Goal: Task Accomplishment & Management: Manage account settings

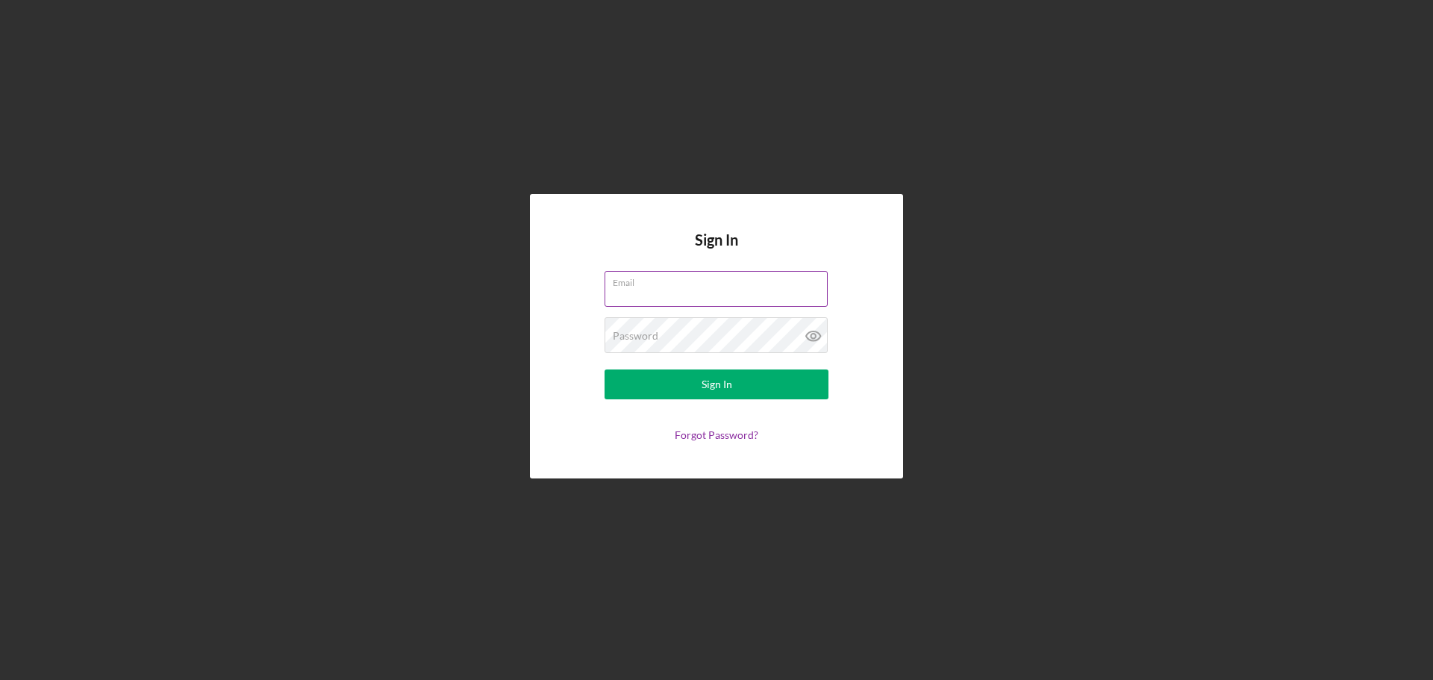
click at [673, 294] on input "Email" at bounding box center [716, 289] width 223 height 36
type input "[EMAIL_ADDRESS][DOMAIN_NAME]"
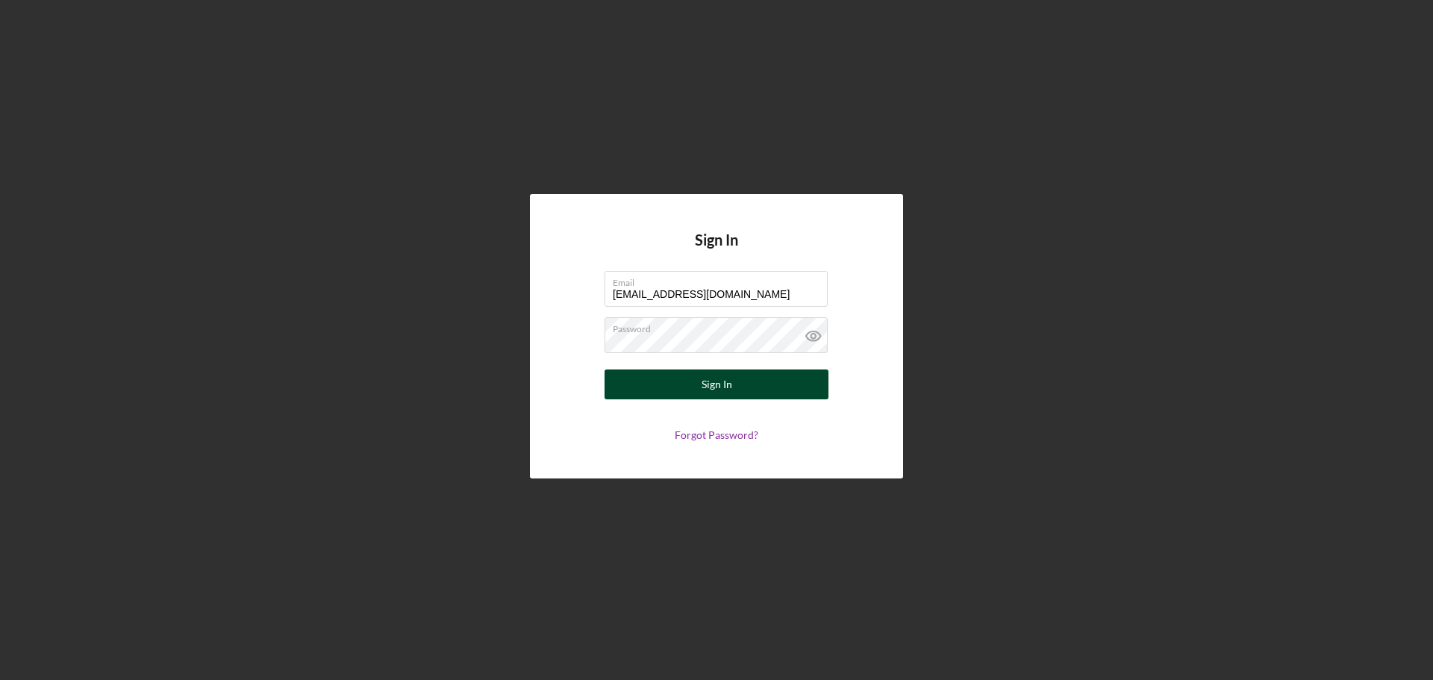
click at [677, 397] on button "Sign In" at bounding box center [717, 385] width 224 height 30
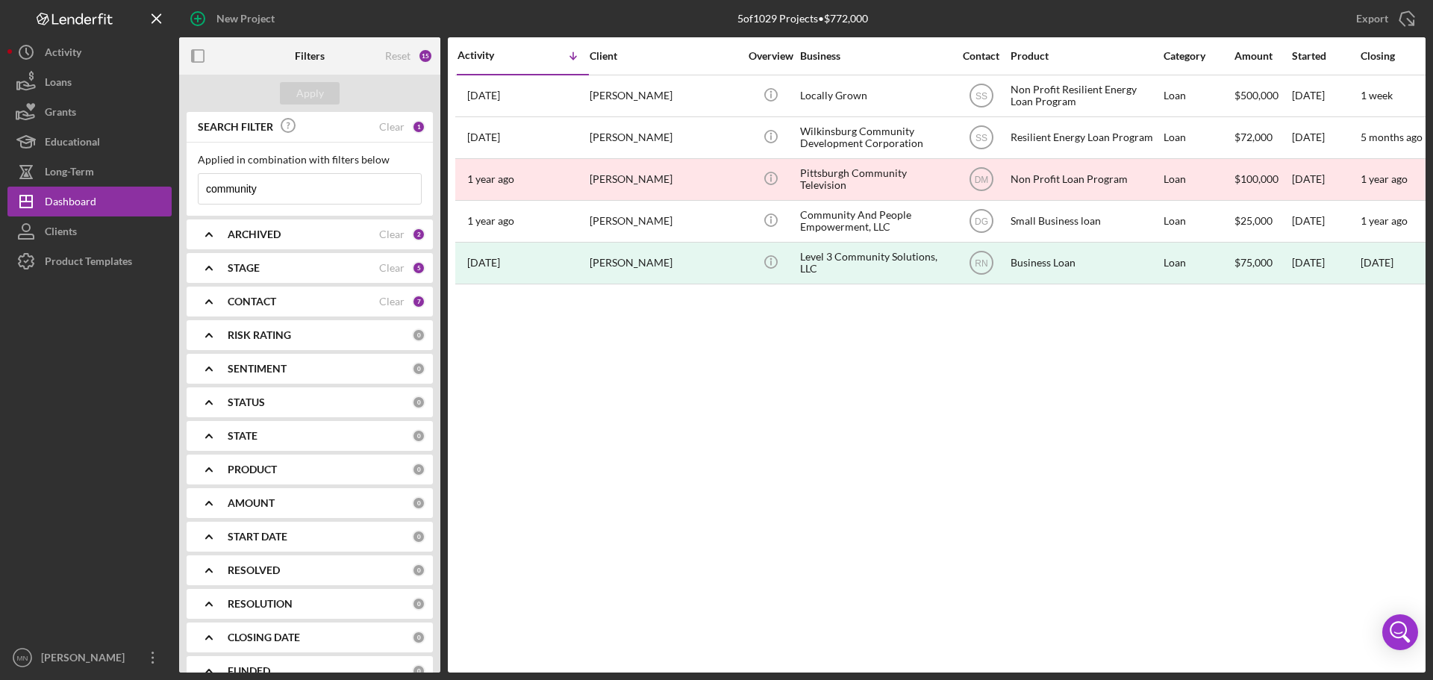
click at [320, 184] on input "community" at bounding box center [310, 189] width 222 height 30
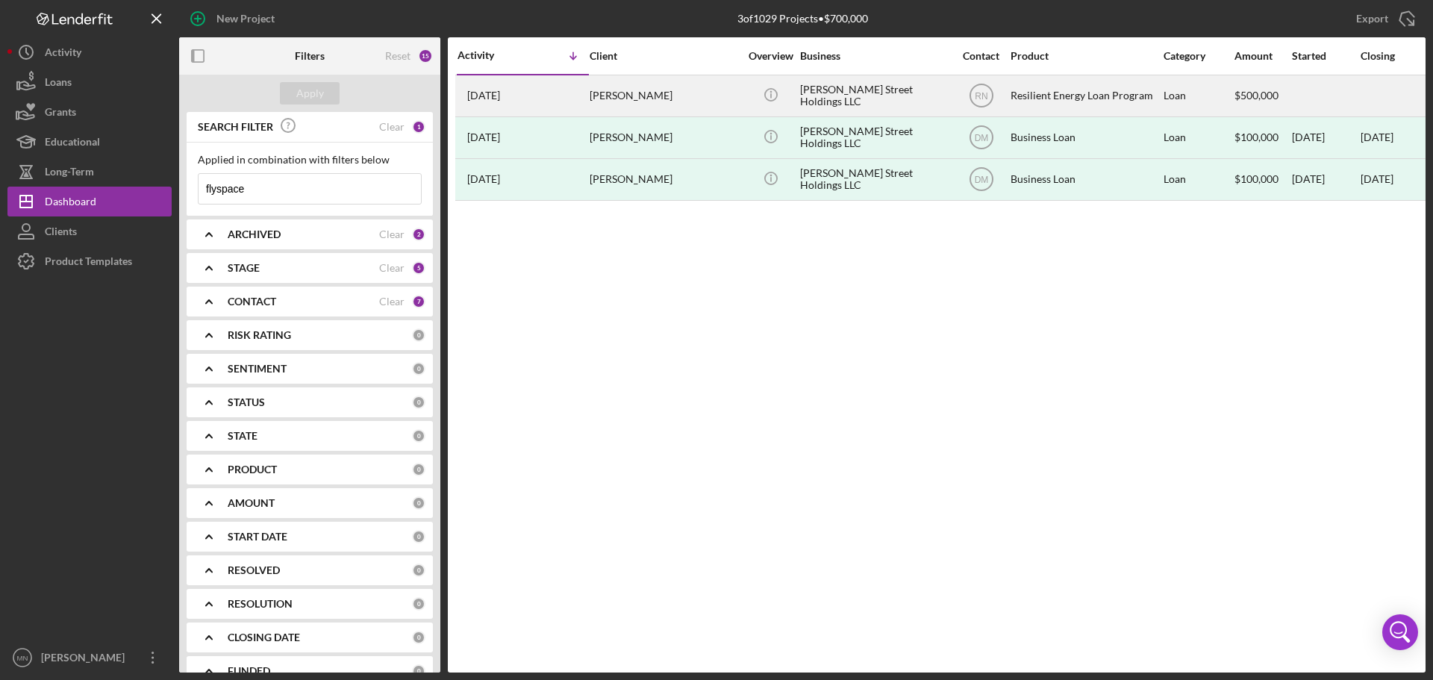
type input "flyspace"
click at [658, 100] on div "[PERSON_NAME]" at bounding box center [664, 96] width 149 height 40
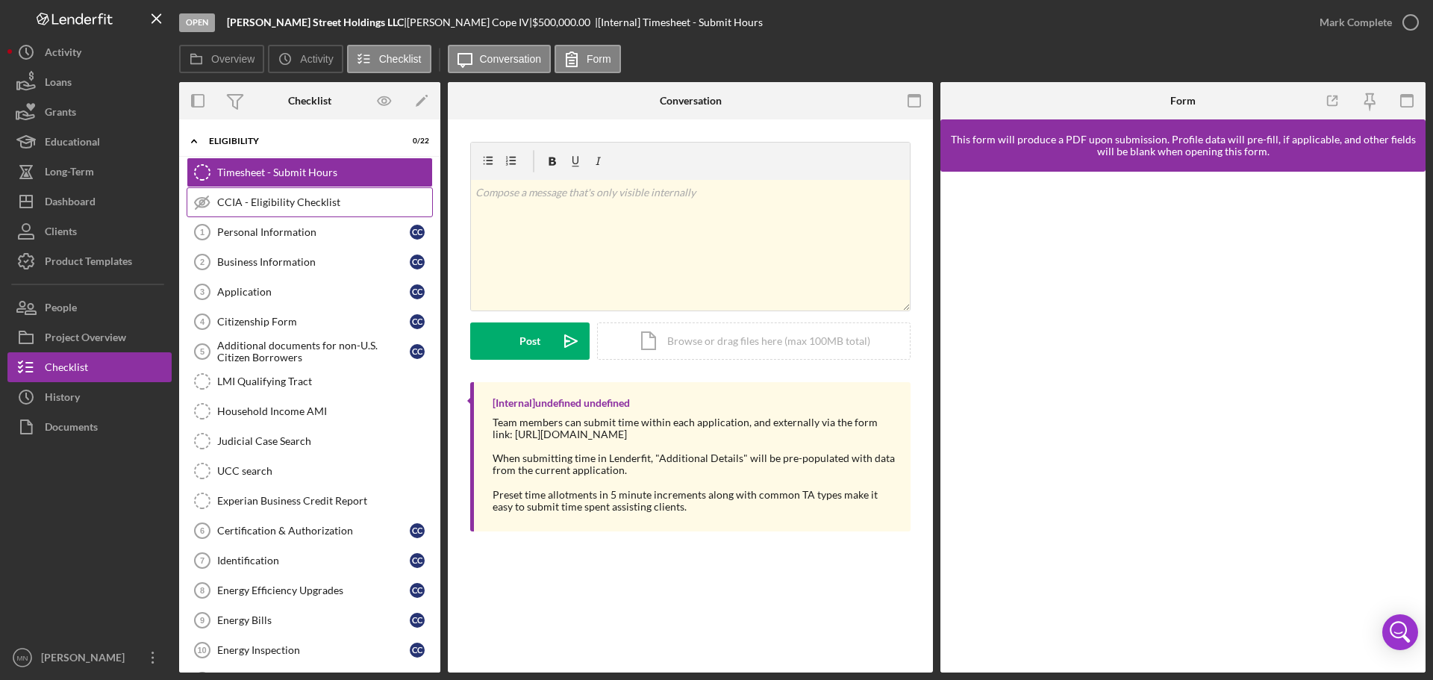
click at [311, 202] on div "CCIA - Eligibility Checklist" at bounding box center [324, 202] width 215 height 12
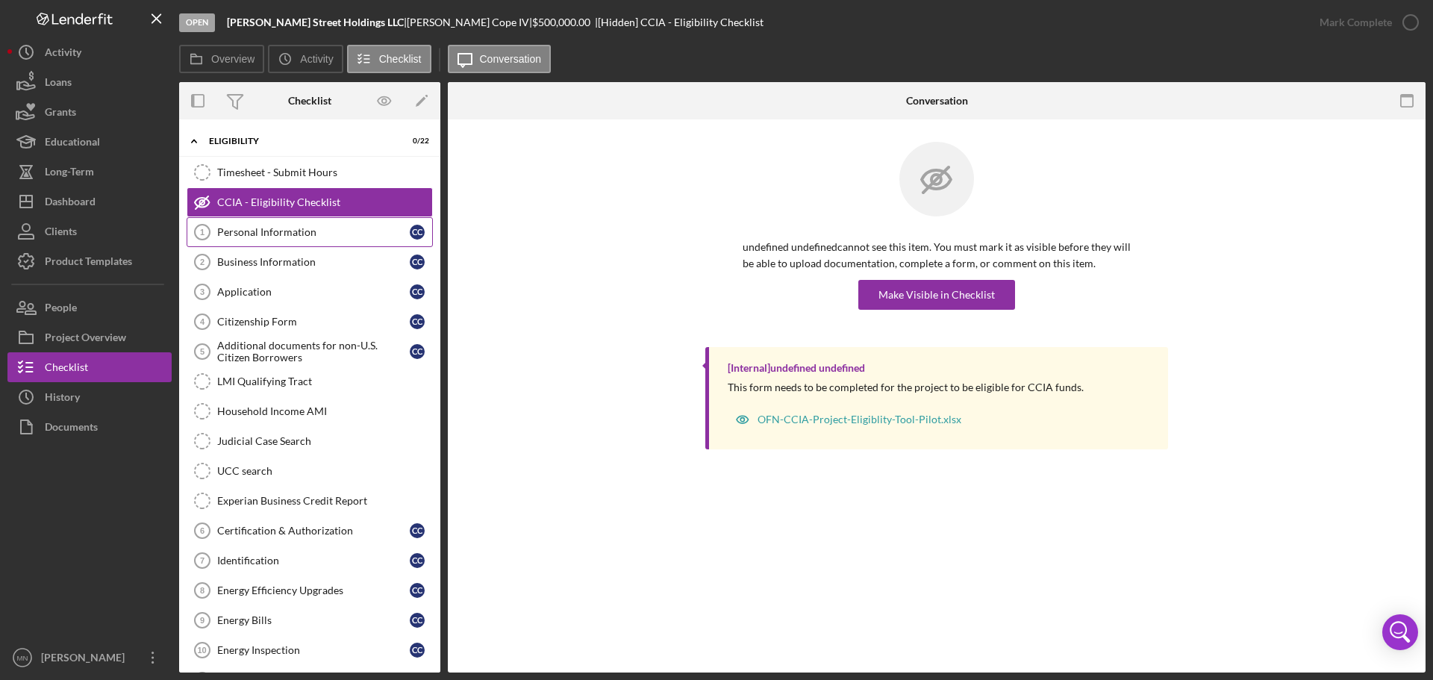
click at [293, 225] on link "Personal Information 1 Personal Information C C" at bounding box center [310, 232] width 246 height 30
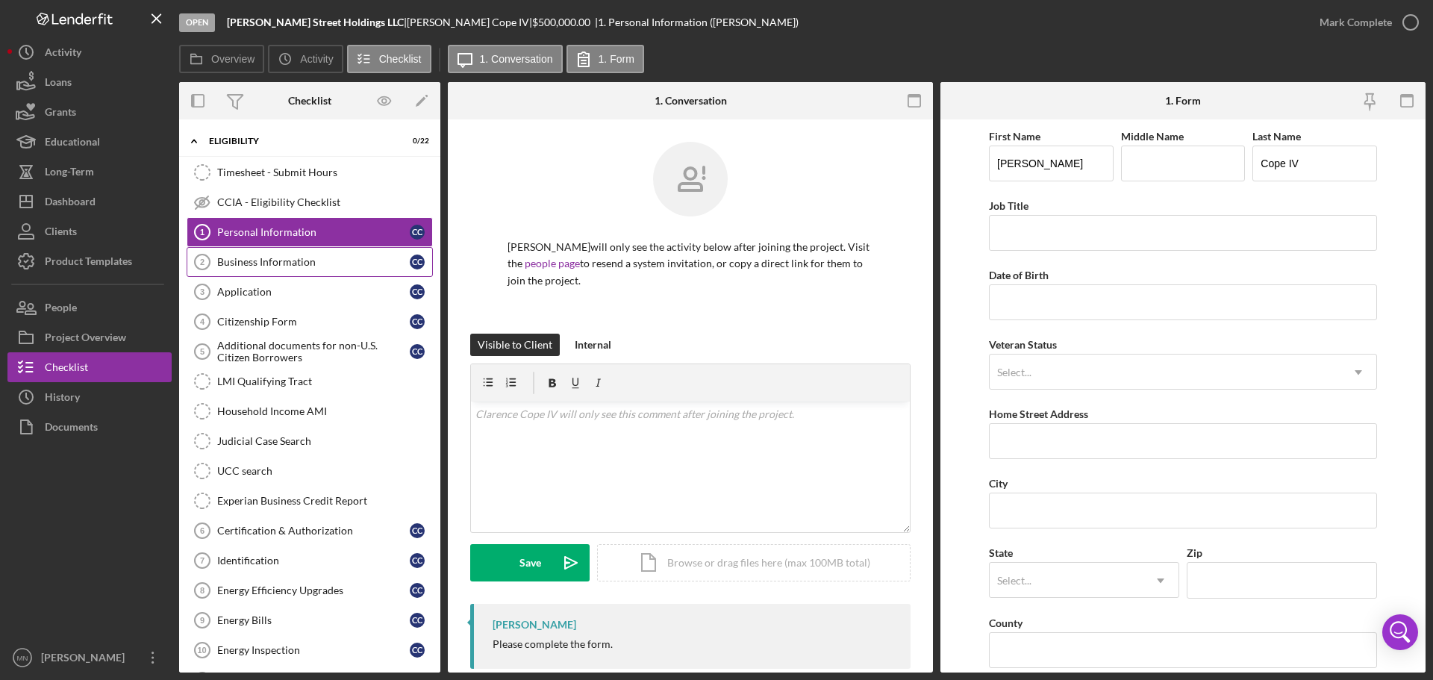
click at [270, 266] on div "Business Information" at bounding box center [313, 262] width 193 height 12
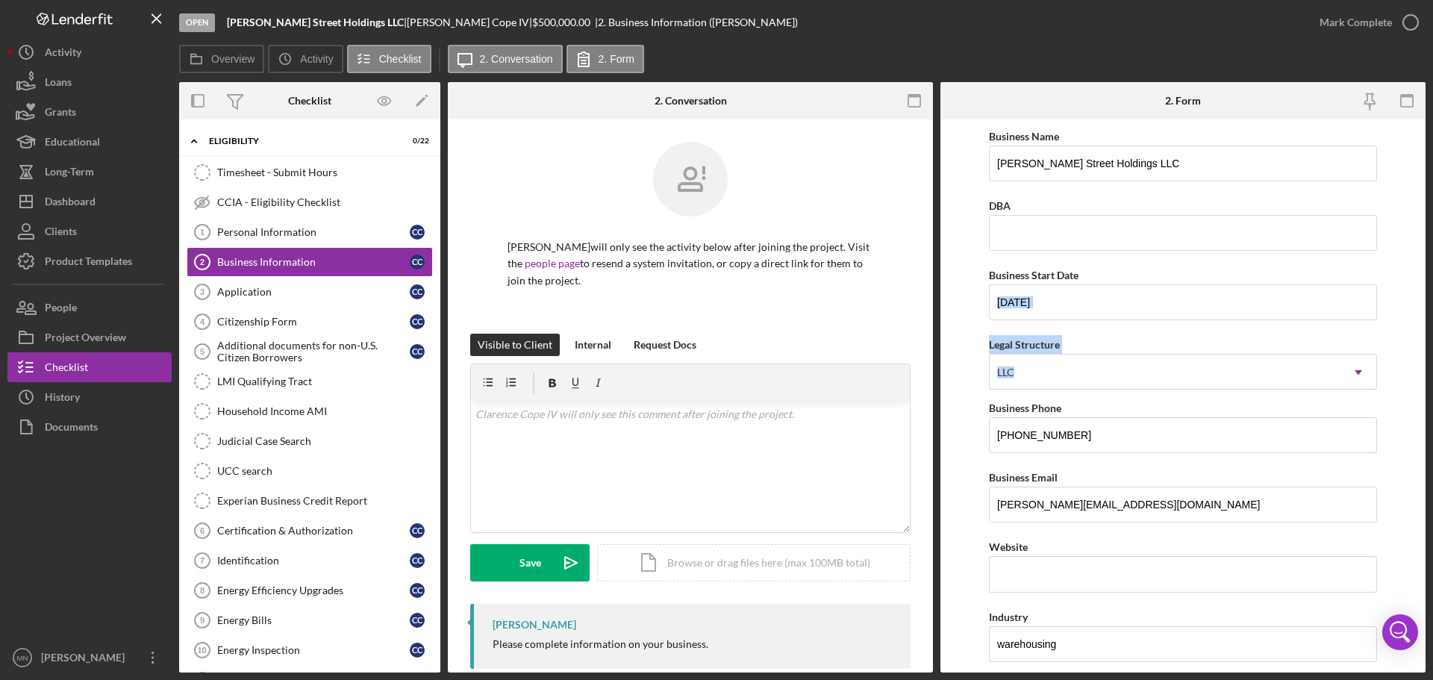
drag, startPoint x: 1426, startPoint y: 287, endPoint x: 1430, endPoint y: 361, distance: 74.8
click at [1430, 361] on div "Open [PERSON_NAME] Street Holdings LLC | [PERSON_NAME] | $500,000.00 | 2. Busin…" at bounding box center [716, 340] width 1433 height 680
click at [1404, 330] on form "Business Name [PERSON_NAME] Street Holdings LLC DBA Business Start Date [DATE] …" at bounding box center [1183, 395] width 485 height 553
click at [264, 287] on div "Application" at bounding box center [313, 292] width 193 height 12
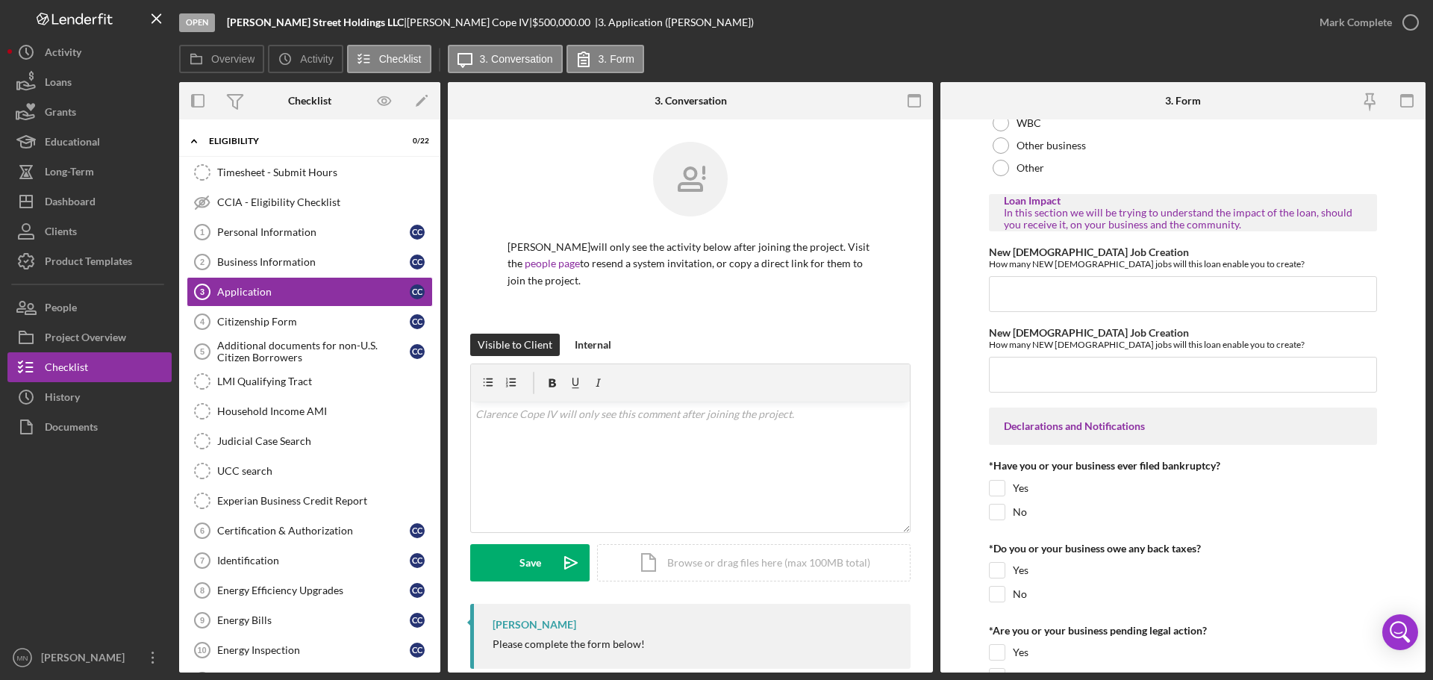
scroll to position [2150, 0]
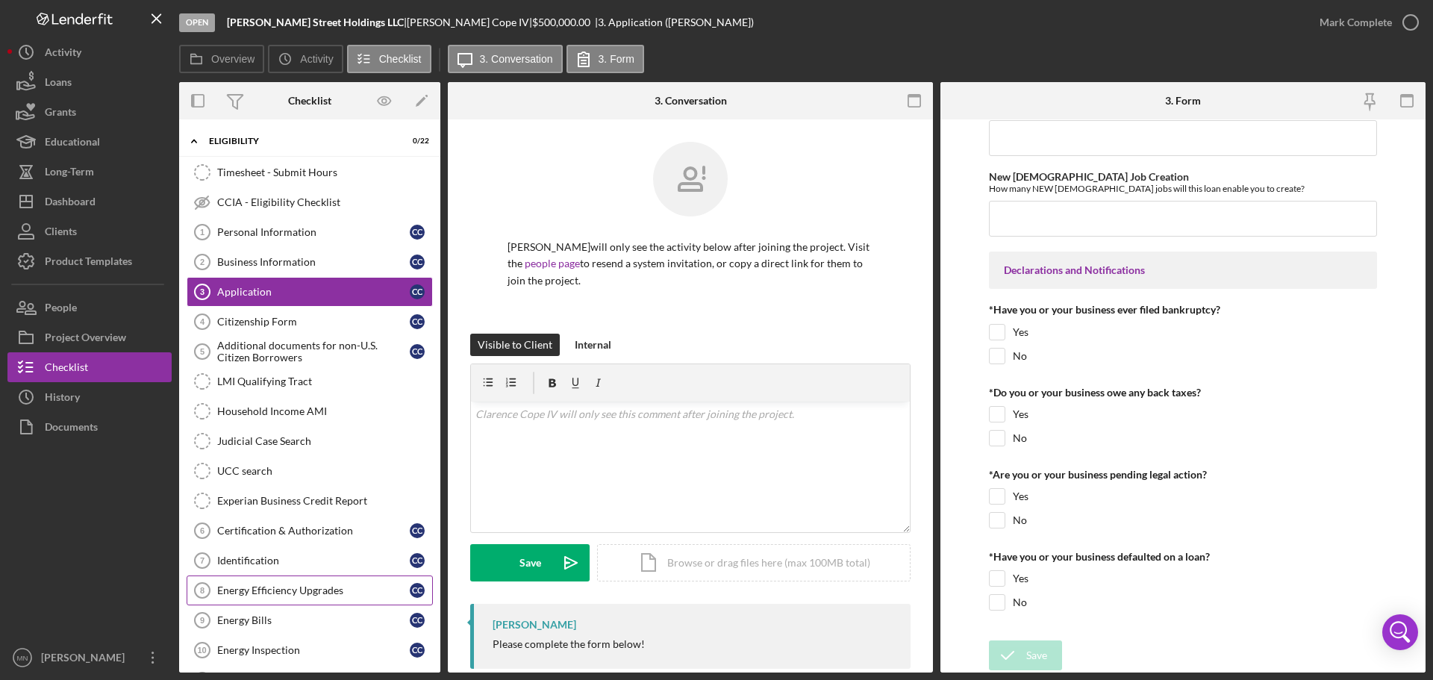
click at [286, 586] on div "Energy Efficiency Upgrades" at bounding box center [313, 591] width 193 height 12
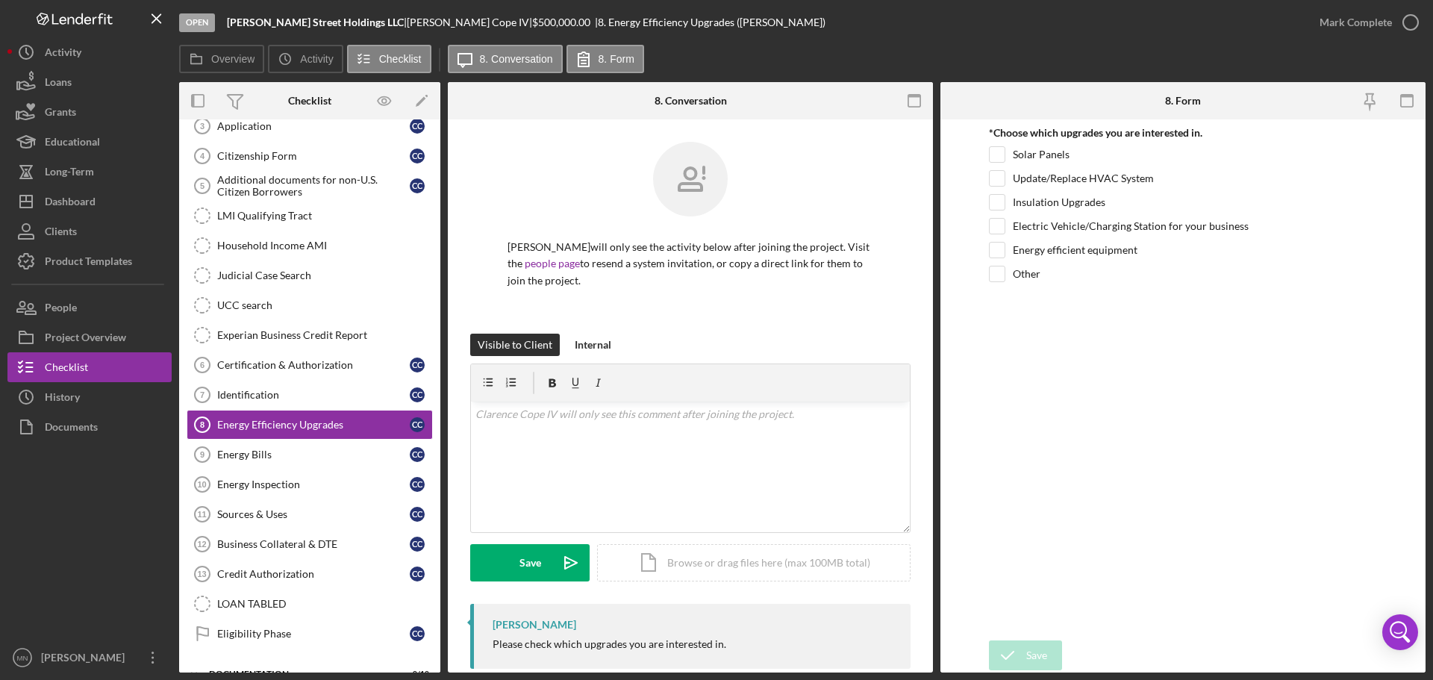
scroll to position [224, 0]
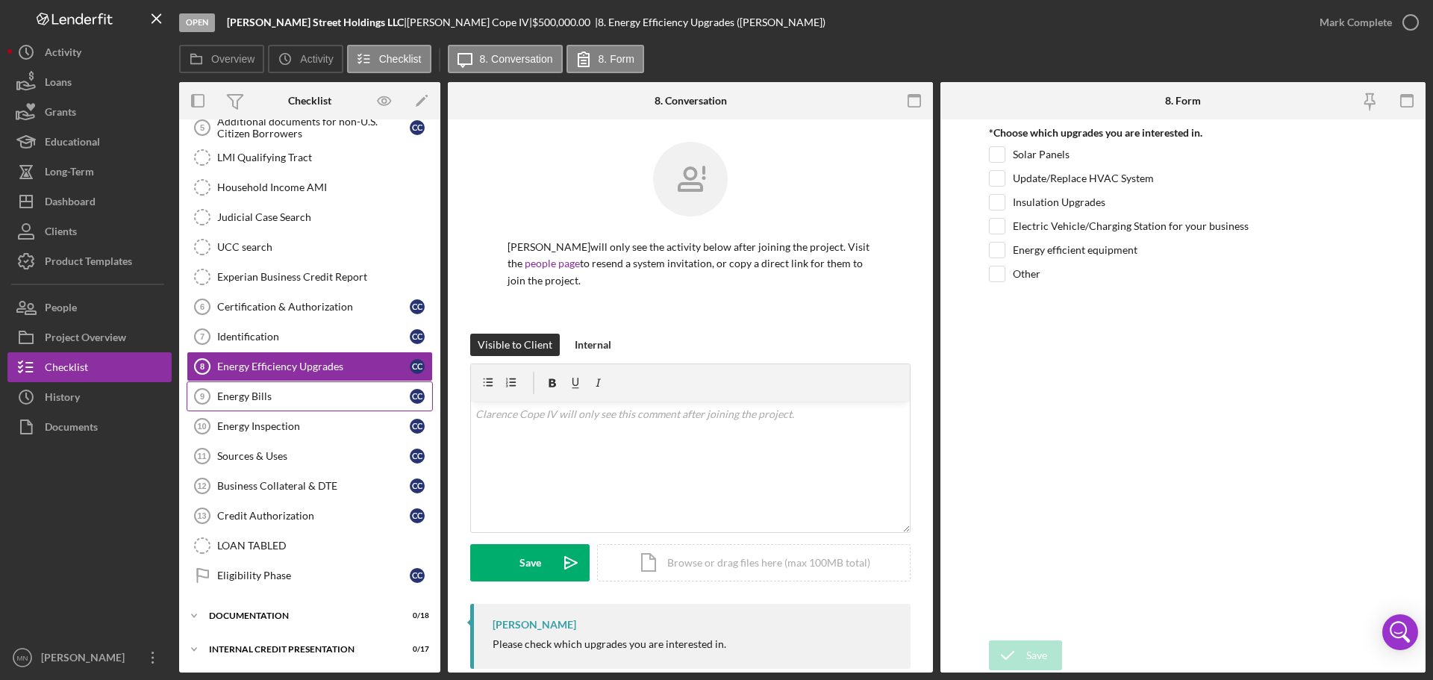
click at [261, 402] on div "Energy Bills" at bounding box center [313, 396] width 193 height 12
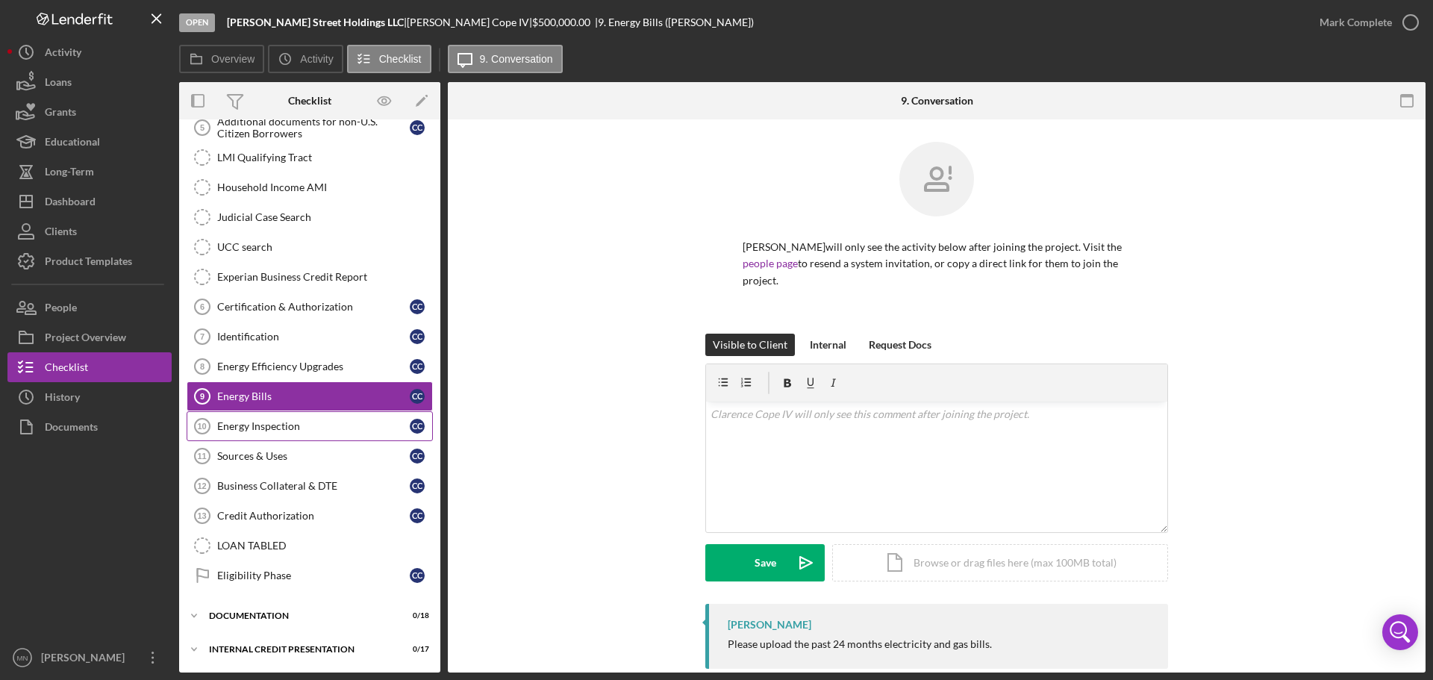
click at [280, 417] on link "Energy Inspection 10 Energy Inspection C C" at bounding box center [310, 426] width 246 height 30
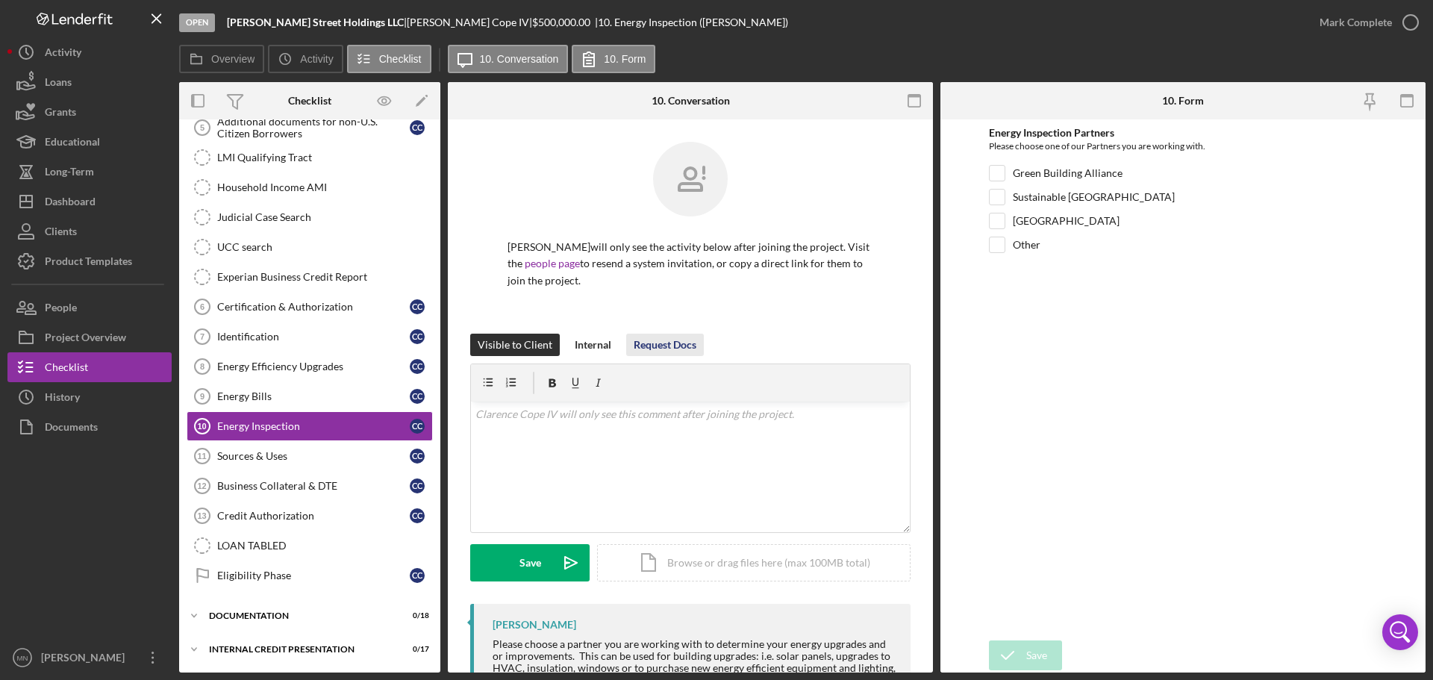
click at [671, 351] on div "Request Docs" at bounding box center [665, 345] width 63 height 22
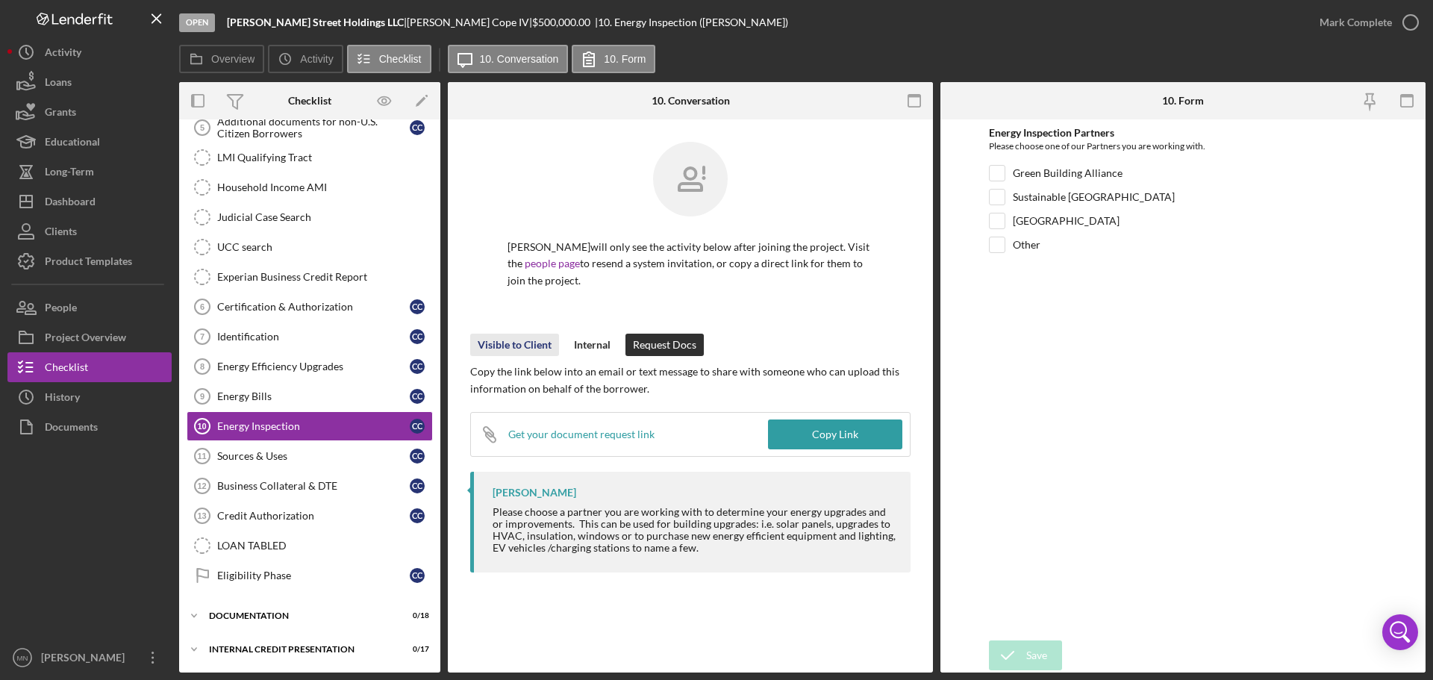
click at [489, 350] on div "Visible to Client" at bounding box center [515, 345] width 74 height 22
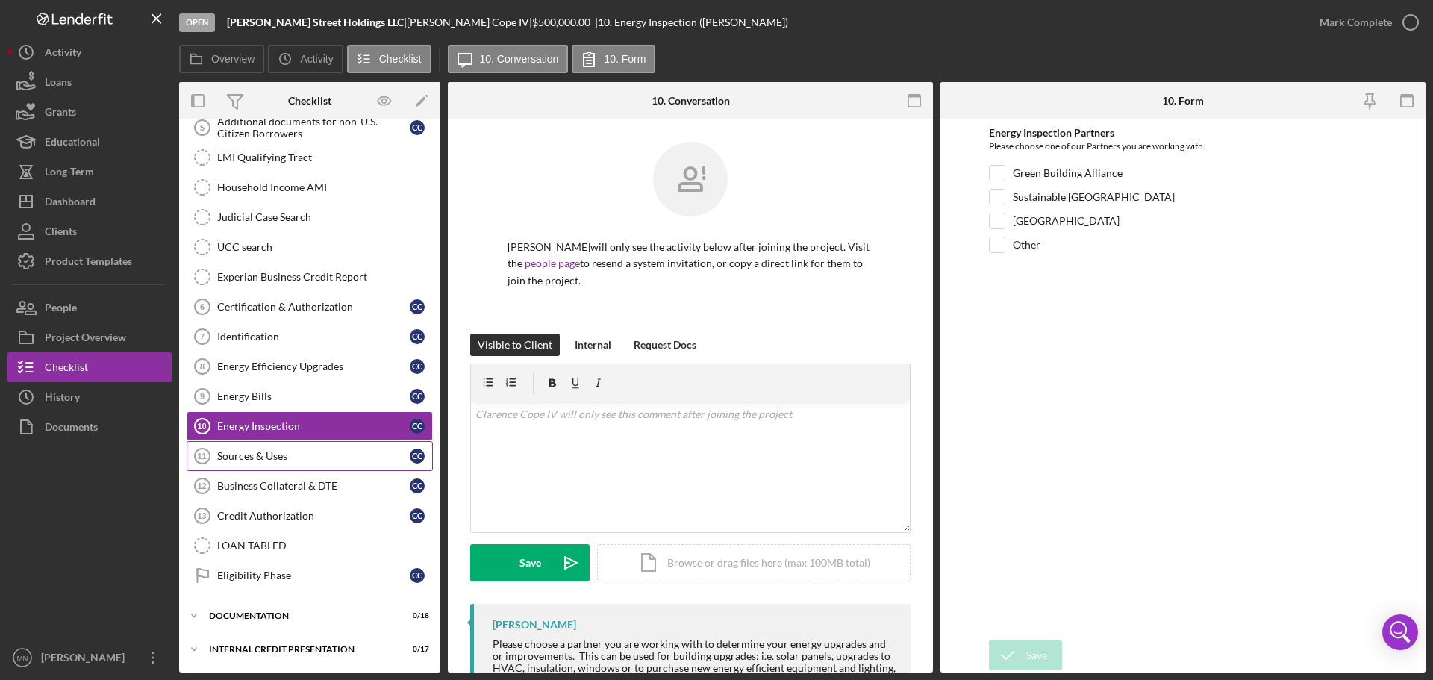
click at [272, 466] on link "Sources & Uses 11 Sources & Uses C C" at bounding box center [310, 456] width 246 height 30
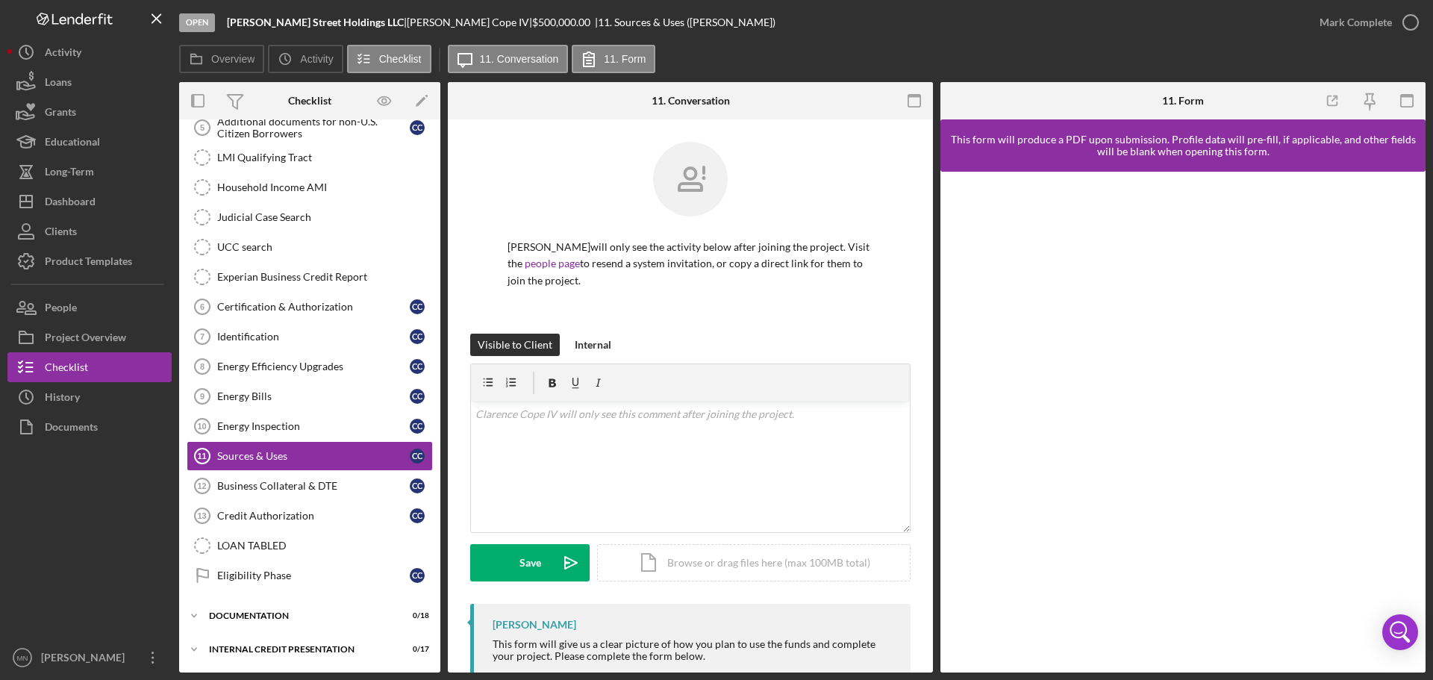
scroll to position [38, 0]
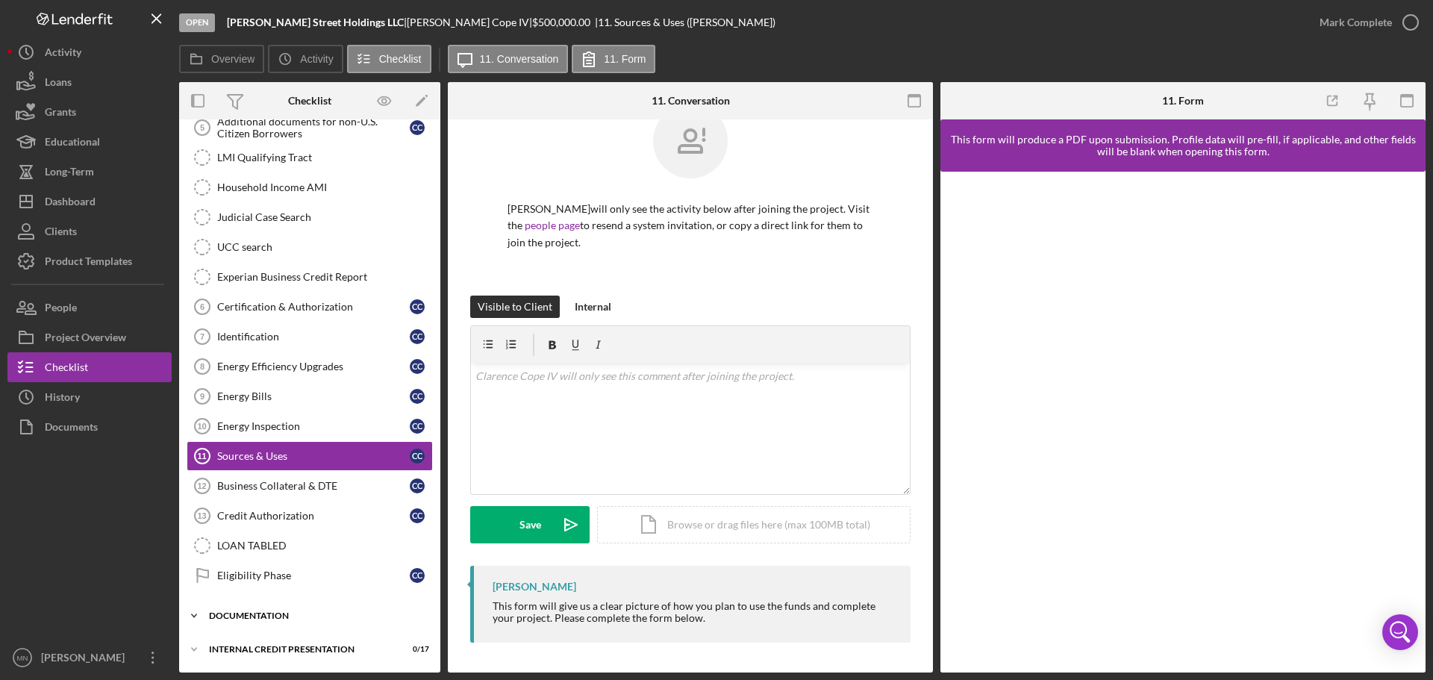
click at [237, 609] on div "Icon/Expander DOCUMENTATION 0 / 18" at bounding box center [309, 616] width 261 height 30
click at [261, 455] on div "Sources & Uses" at bounding box center [313, 456] width 193 height 12
click at [254, 479] on link "Business Collateral & DTE 12 Business Collateral & DTE C C" at bounding box center [310, 486] width 246 height 30
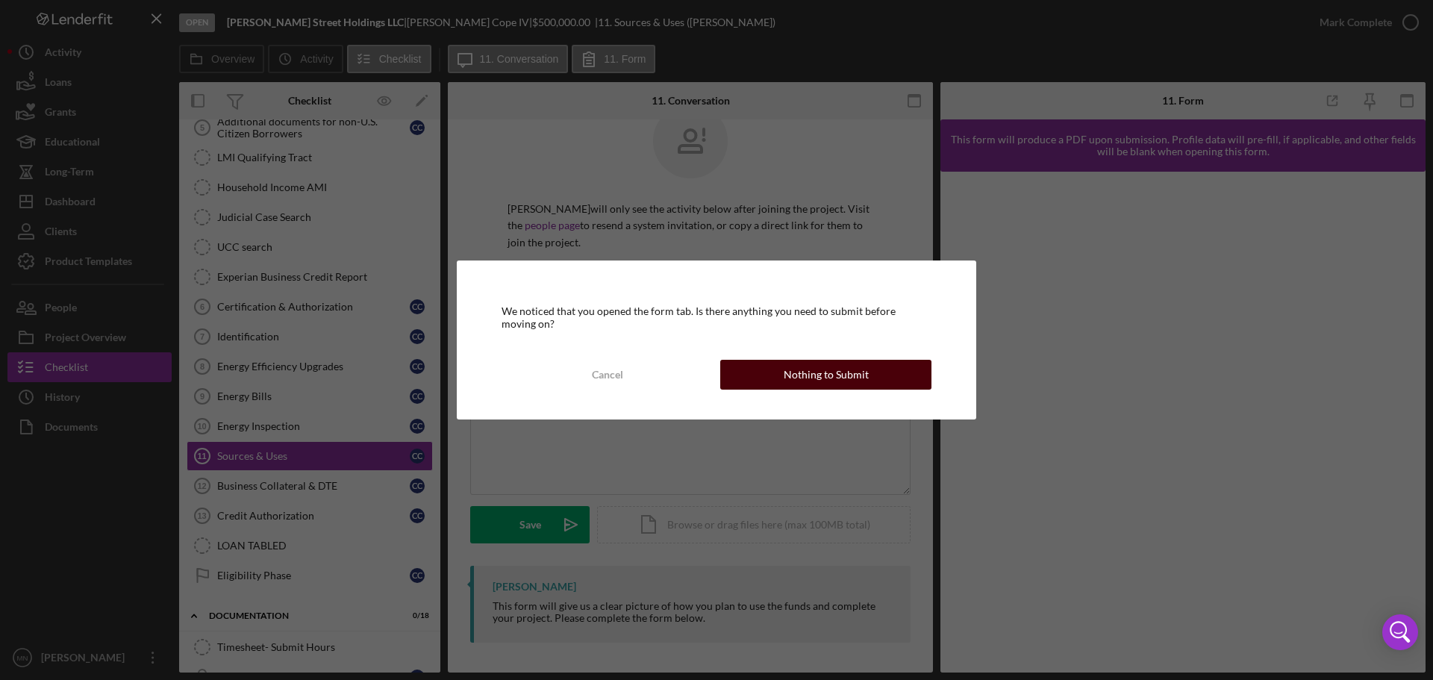
click at [766, 364] on button "Nothing to Submit" at bounding box center [825, 375] width 211 height 30
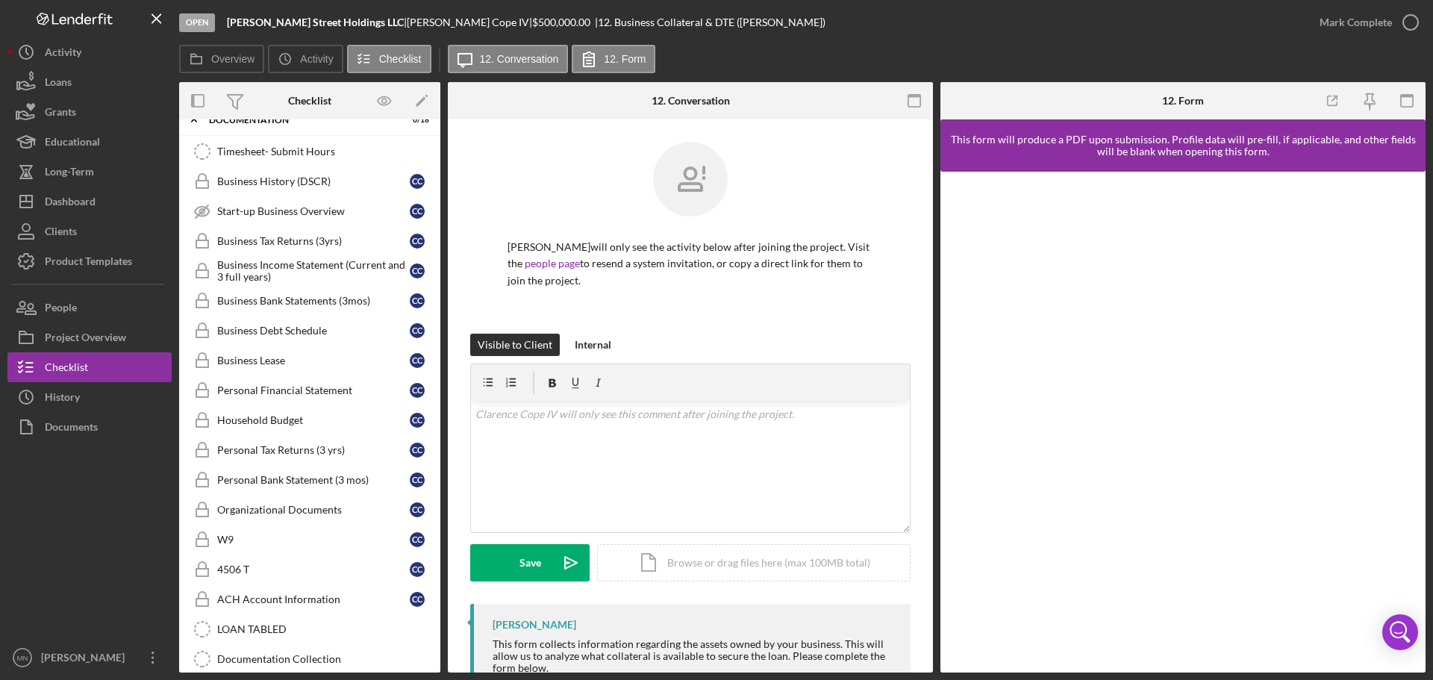
scroll to position [770, 0]
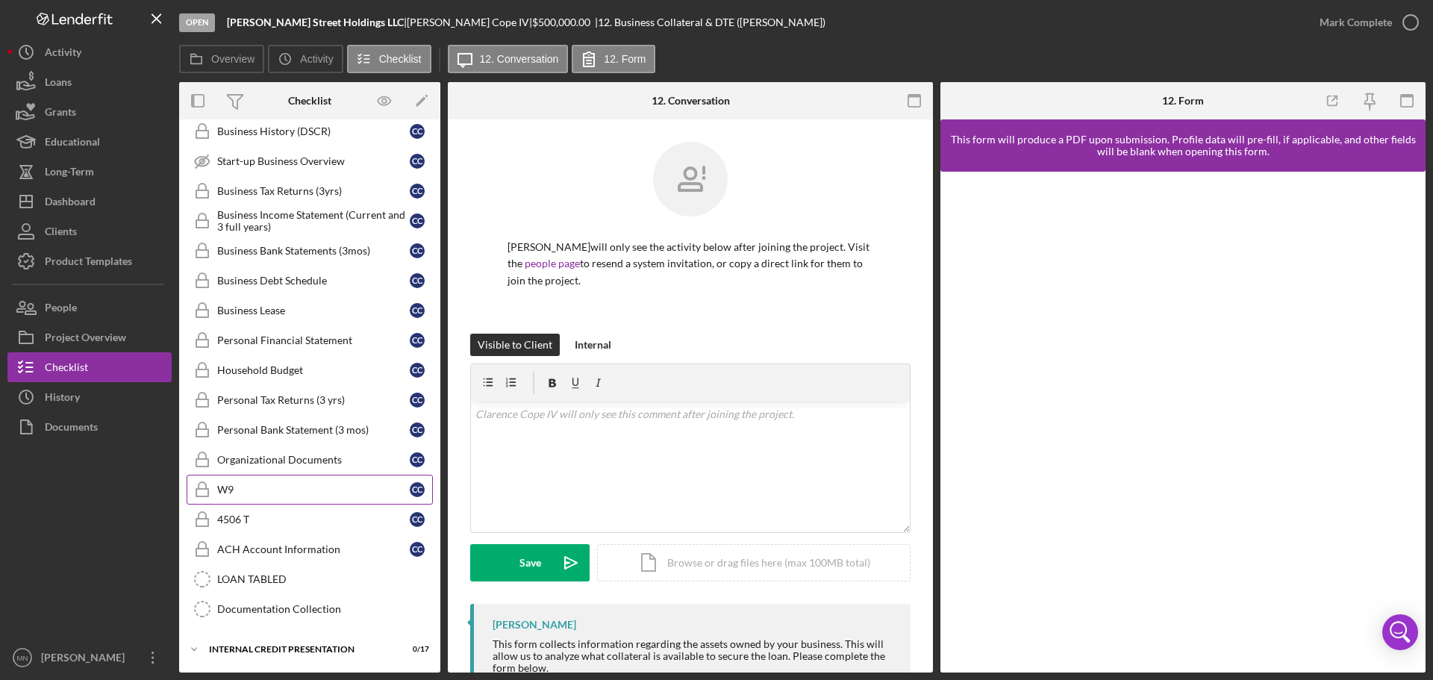
click at [237, 482] on link "W9 W9 C C" at bounding box center [310, 490] width 246 height 30
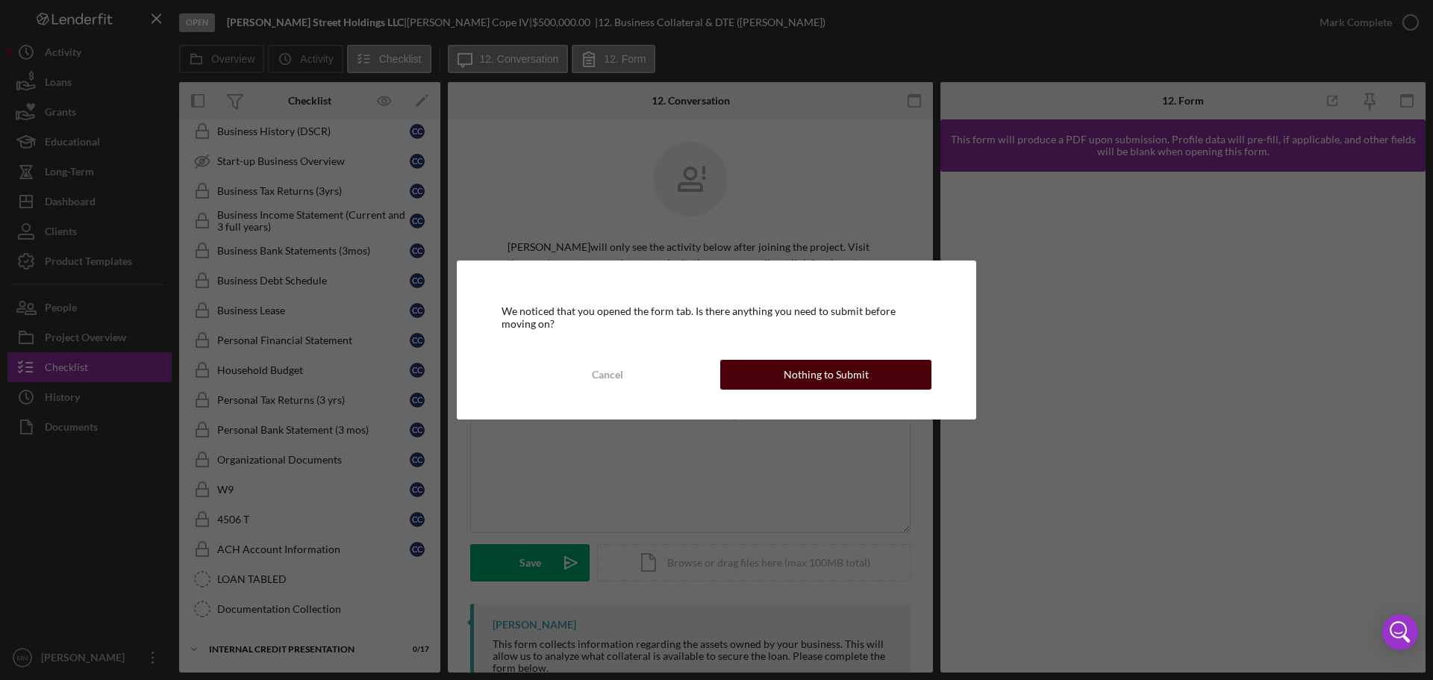
click at [781, 373] on button "Nothing to Submit" at bounding box center [825, 375] width 211 height 30
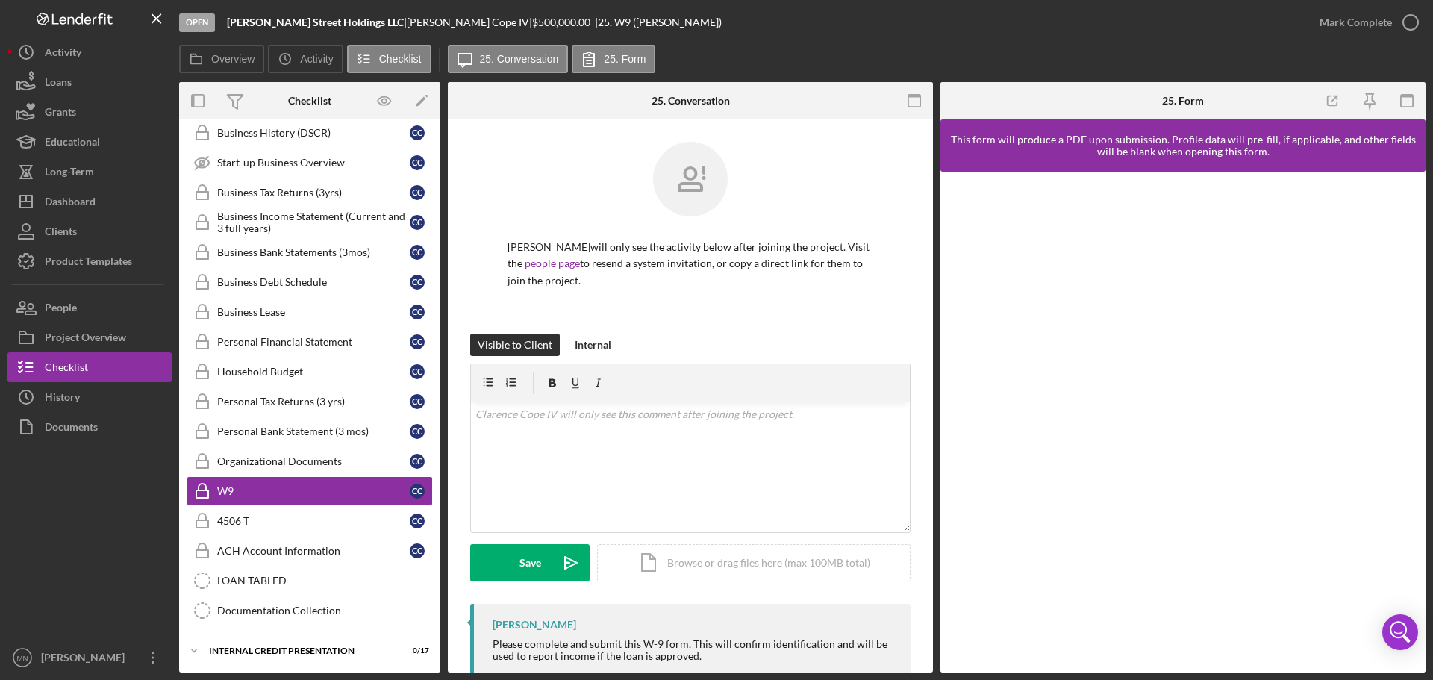
scroll to position [770, 0]
click at [267, 399] on div "Personal Tax Returns (3 yrs)" at bounding box center [313, 400] width 193 height 12
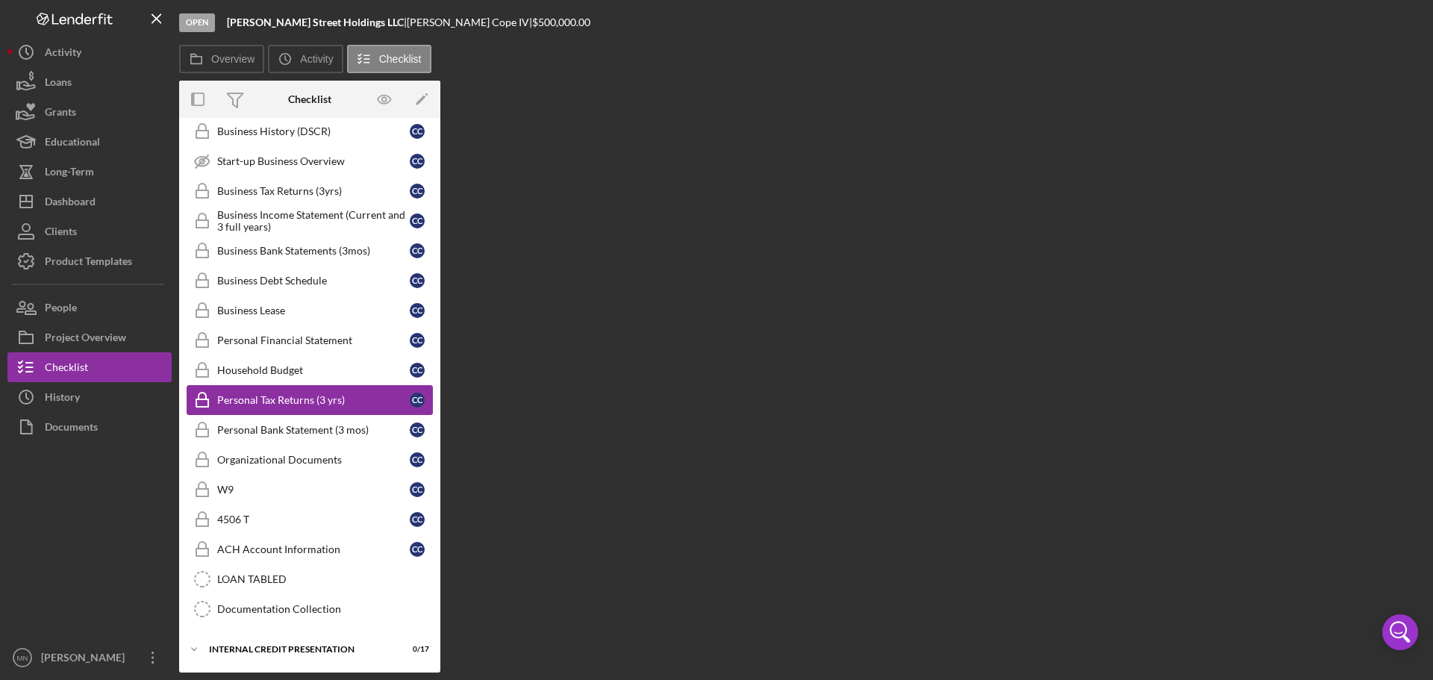
scroll to position [770, 0]
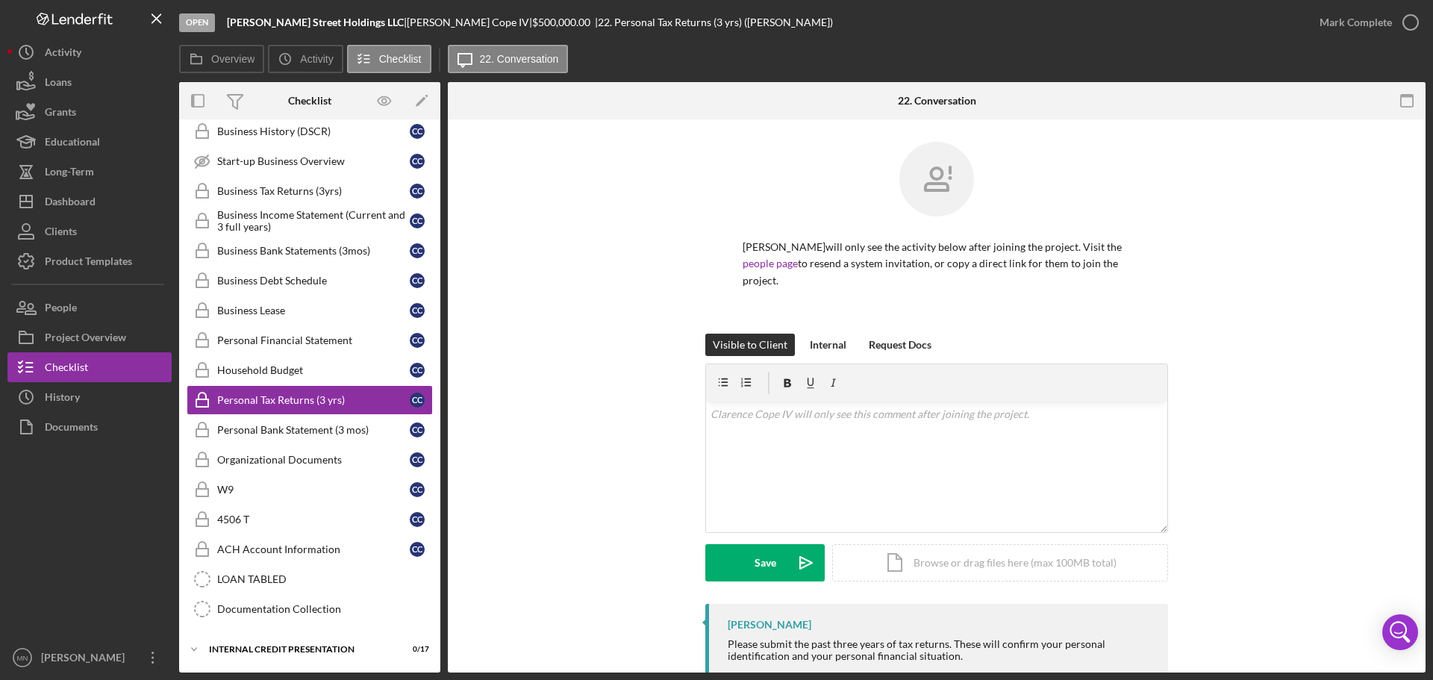
drag, startPoint x: 1427, startPoint y: 287, endPoint x: 1433, endPoint y: 496, distance: 209.1
click at [1433, 496] on div "Open [PERSON_NAME] Street Holdings LLC | [PERSON_NAME] | $500,000.00 | 22. Pers…" at bounding box center [716, 340] width 1433 height 680
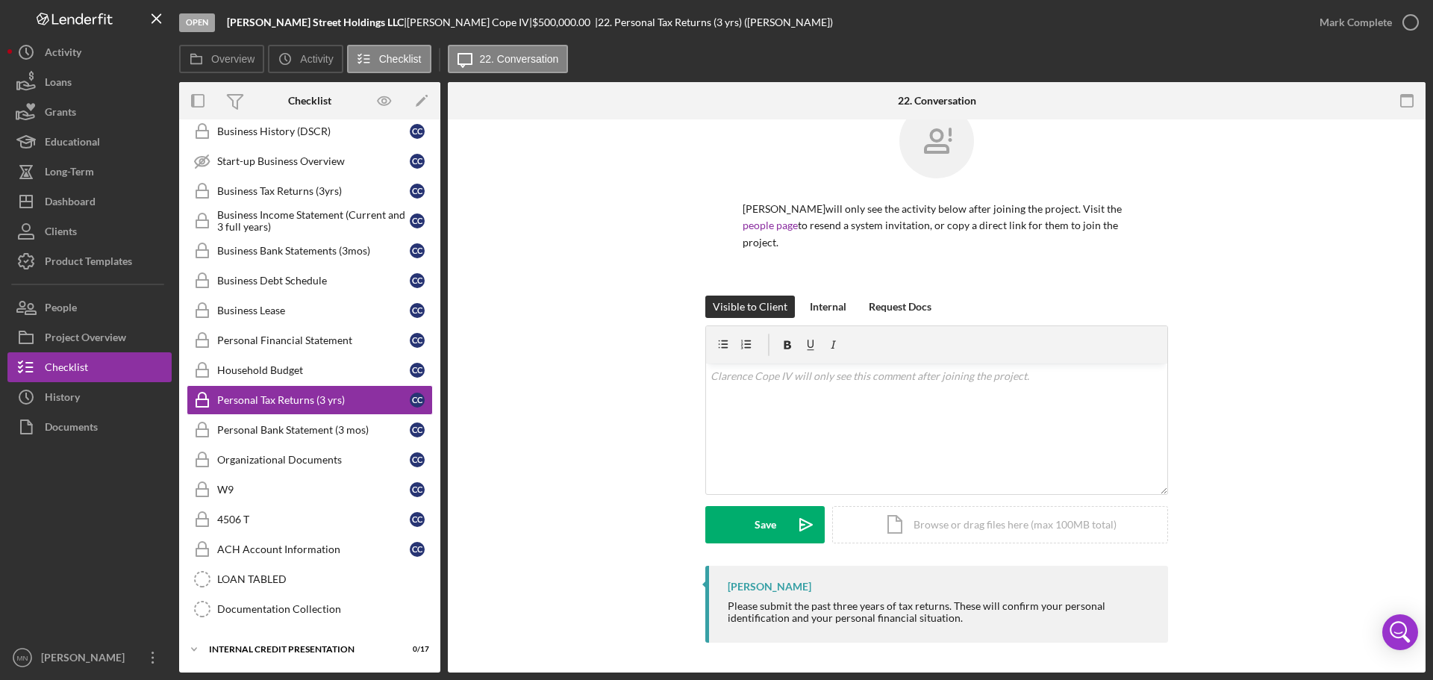
scroll to position [0, 0]
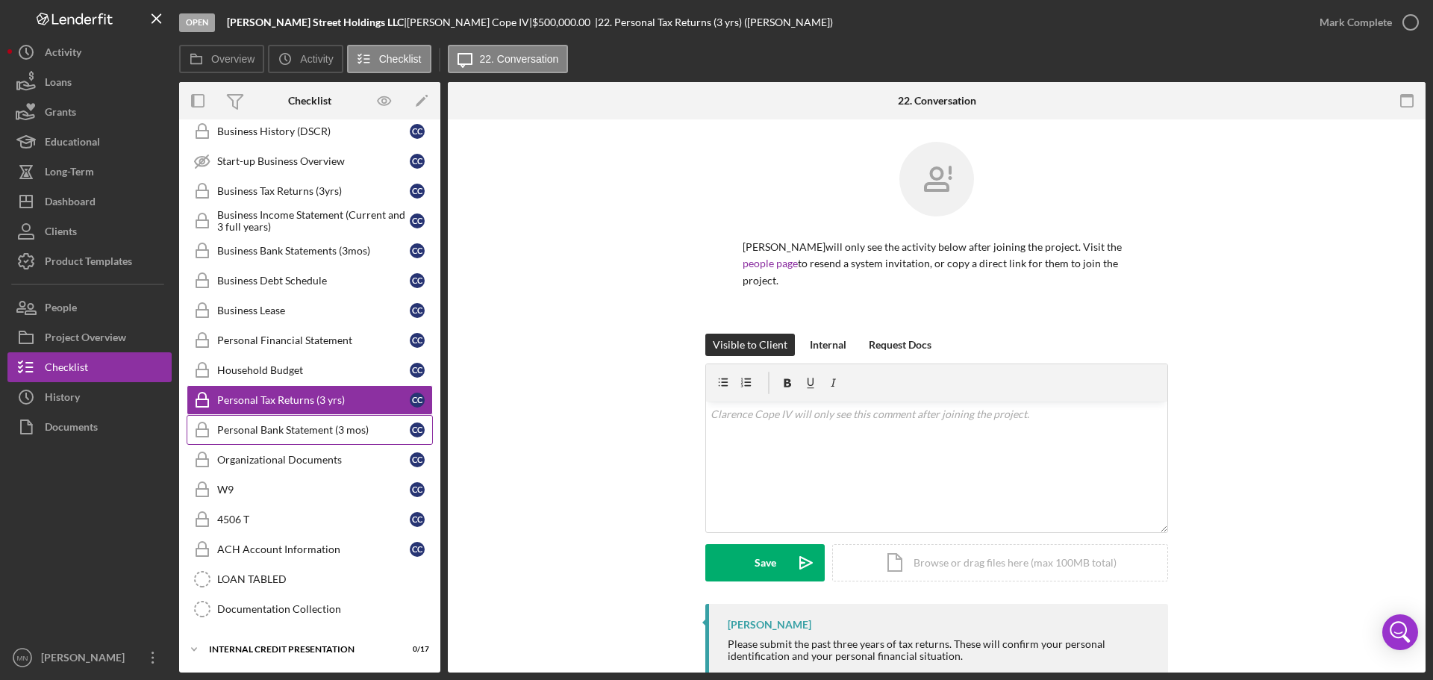
click at [260, 429] on div "Personal Bank Statement (3 mos)" at bounding box center [313, 430] width 193 height 12
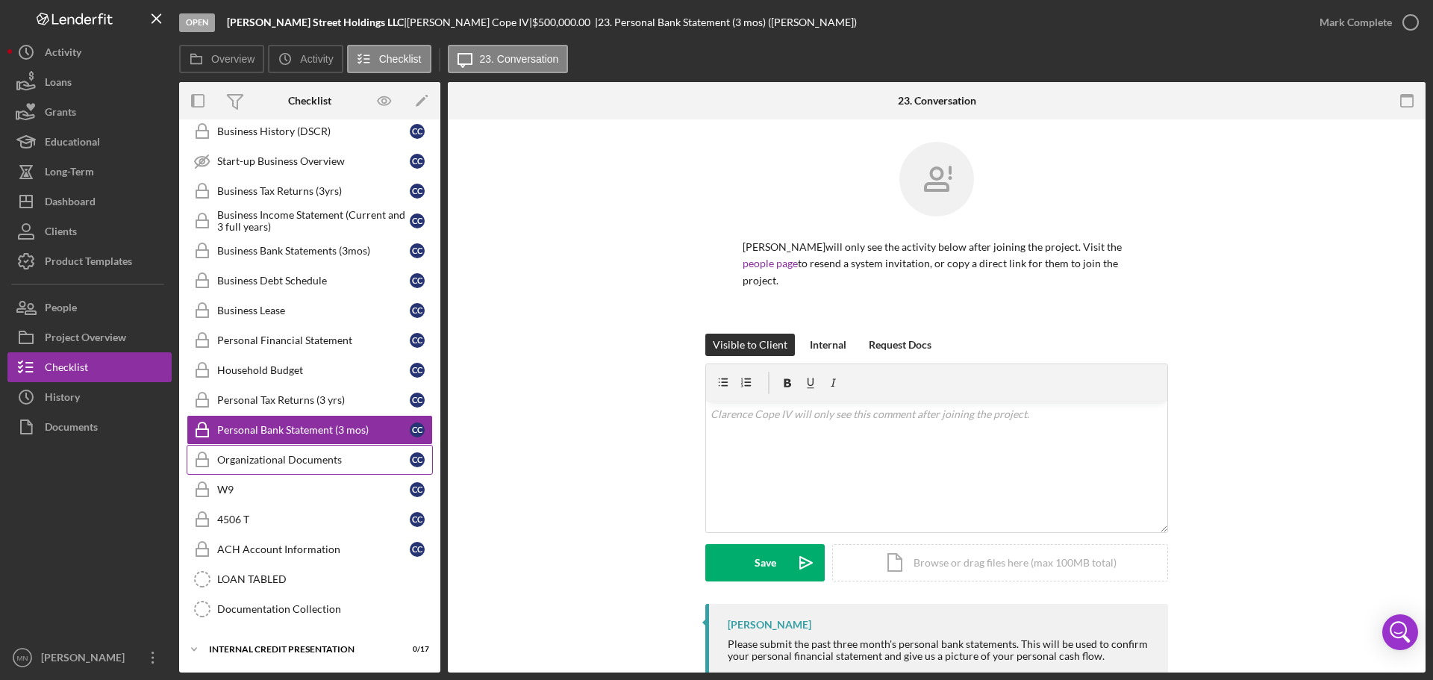
click at [268, 451] on link "Organizational Documents Organizational Documents C C" at bounding box center [310, 460] width 246 height 30
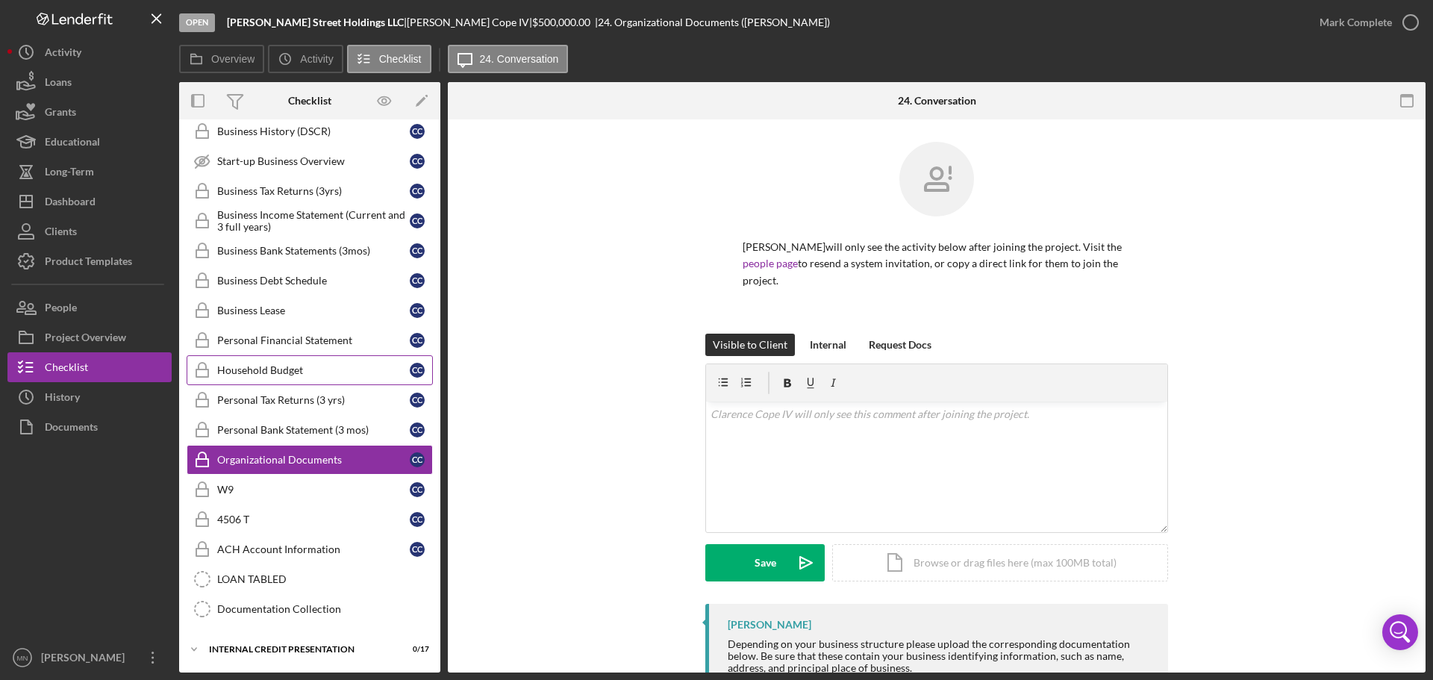
click at [283, 373] on div "Household Budget" at bounding box center [313, 370] width 193 height 12
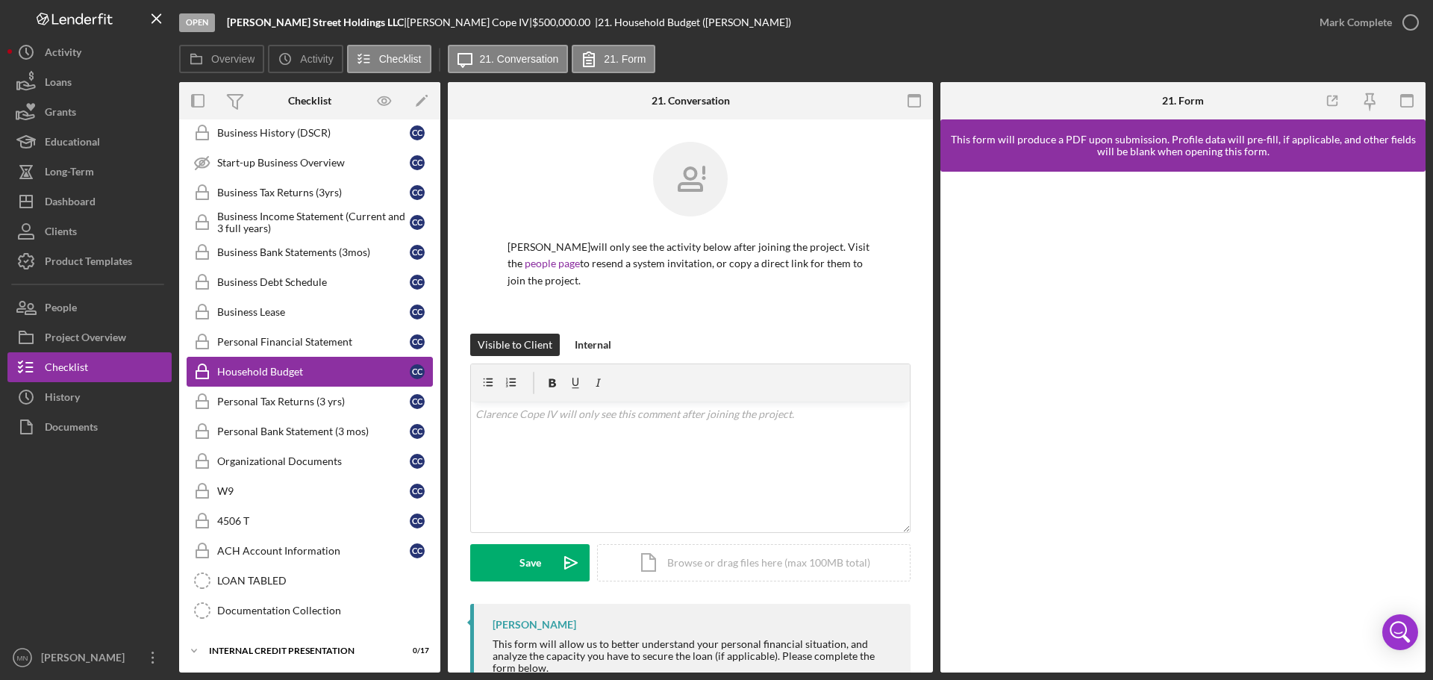
scroll to position [770, 0]
click at [287, 335] on div "Personal Financial Statement" at bounding box center [313, 340] width 193 height 12
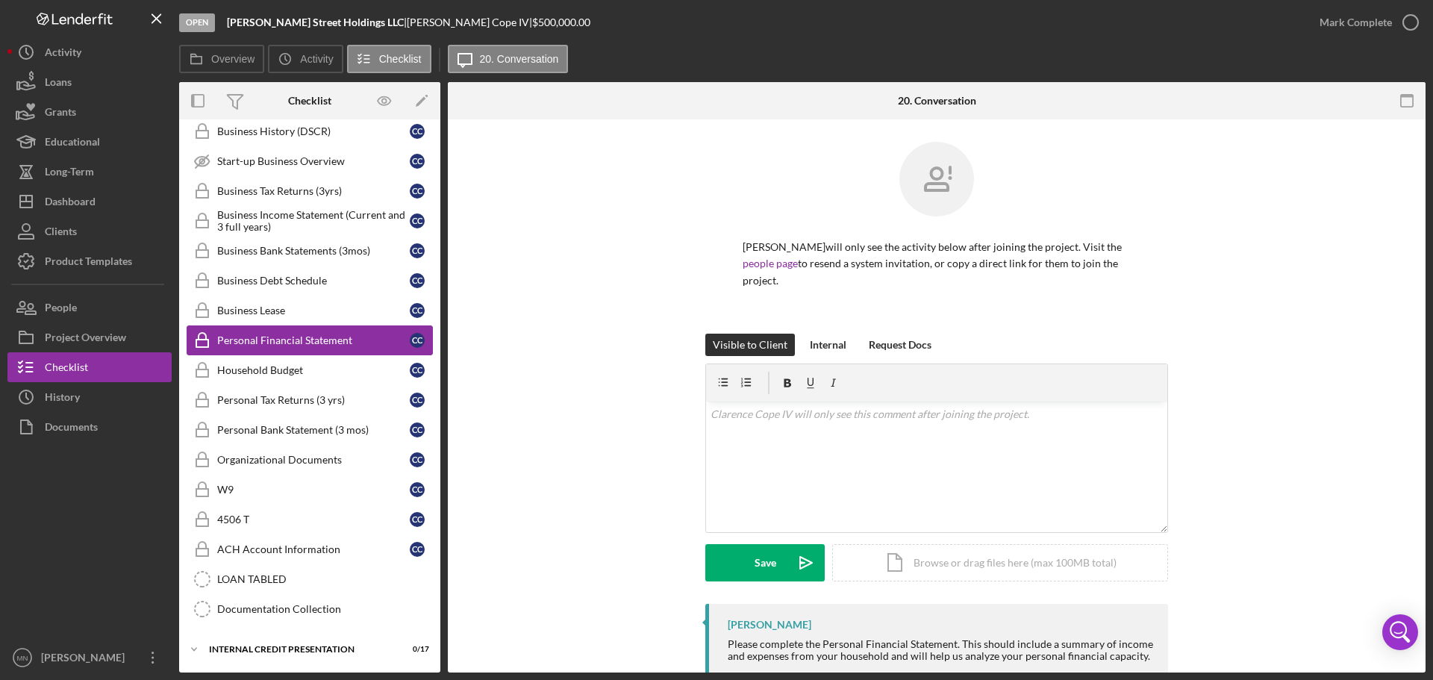
scroll to position [770, 0]
click at [287, 187] on div "Business Tax Returns (3yrs)" at bounding box center [313, 191] width 193 height 12
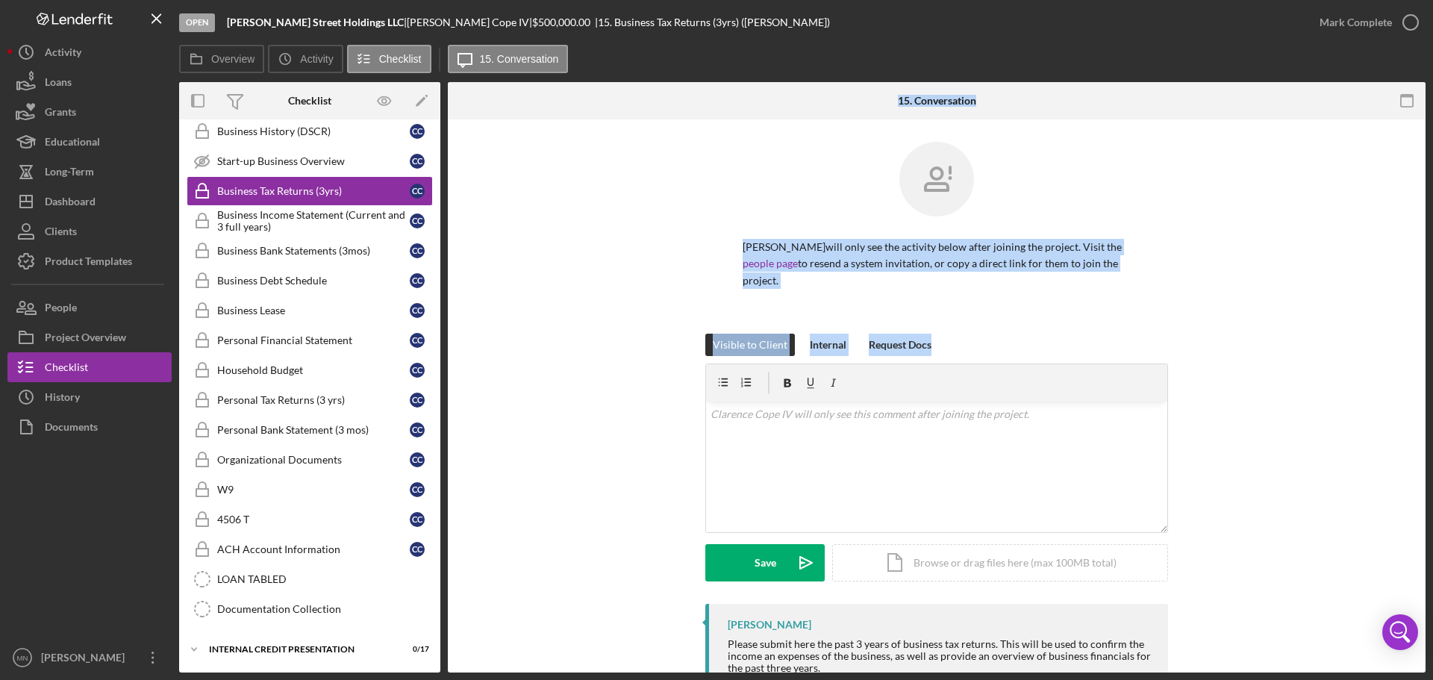
drag, startPoint x: 422, startPoint y: 422, endPoint x: 439, endPoint y: 486, distance: 66.5
click at [439, 486] on div "Overview Internal Workflow Stage Open Icon/Dropdown Arrow Archive (can unarchiv…" at bounding box center [802, 377] width 1247 height 591
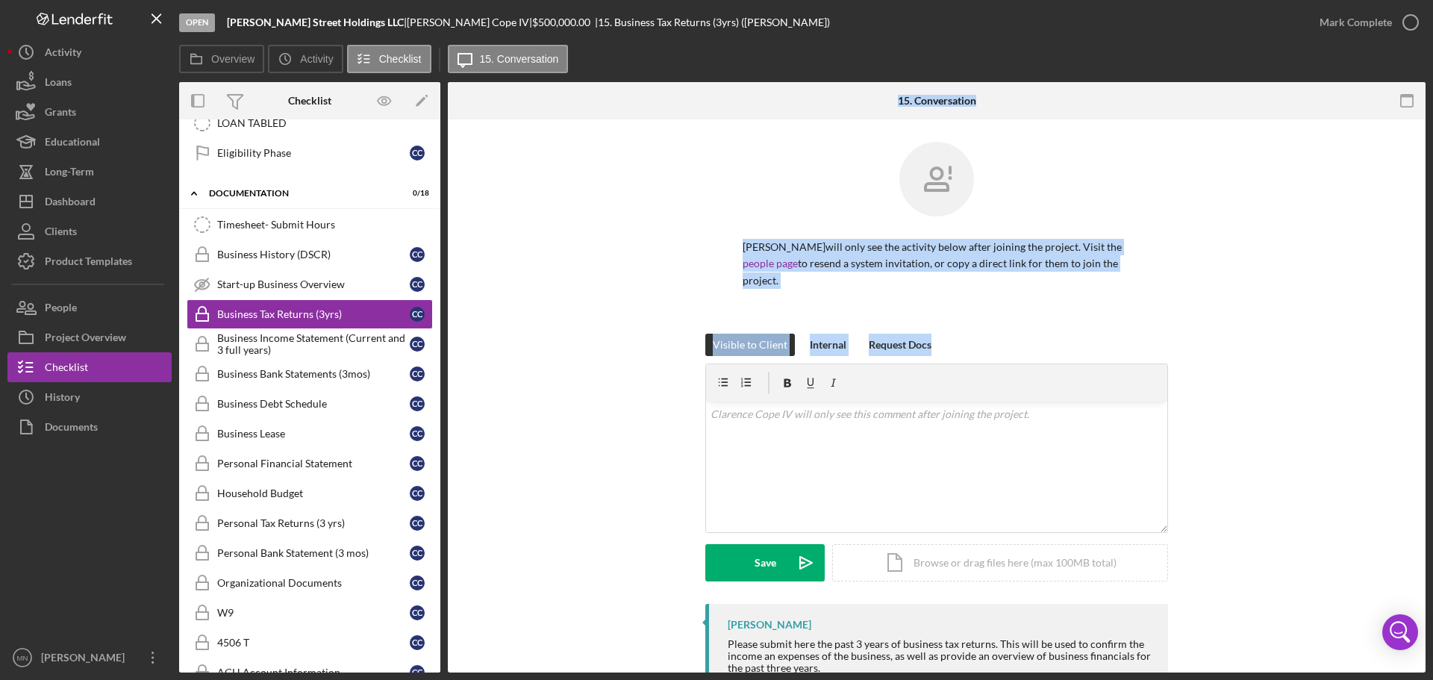
scroll to position [623, 0]
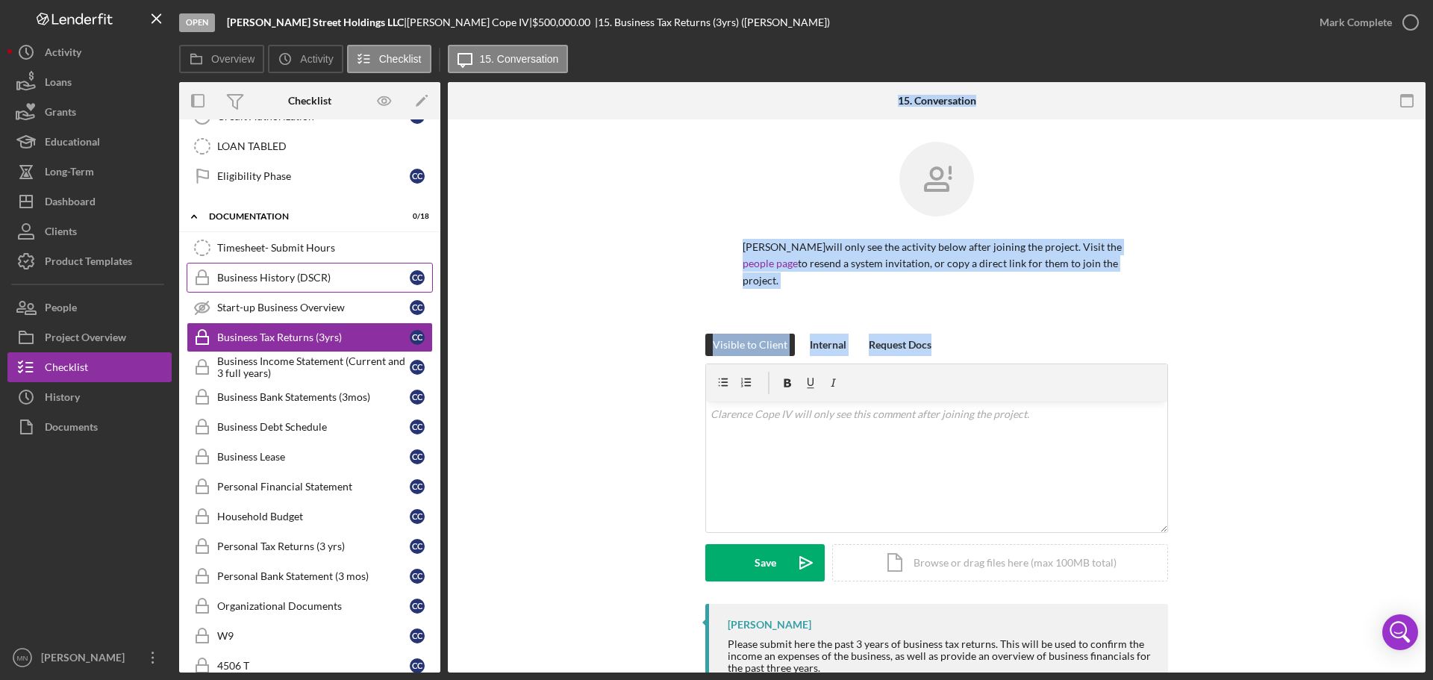
click at [259, 275] on div "Business History (DSCR)" at bounding box center [313, 278] width 193 height 12
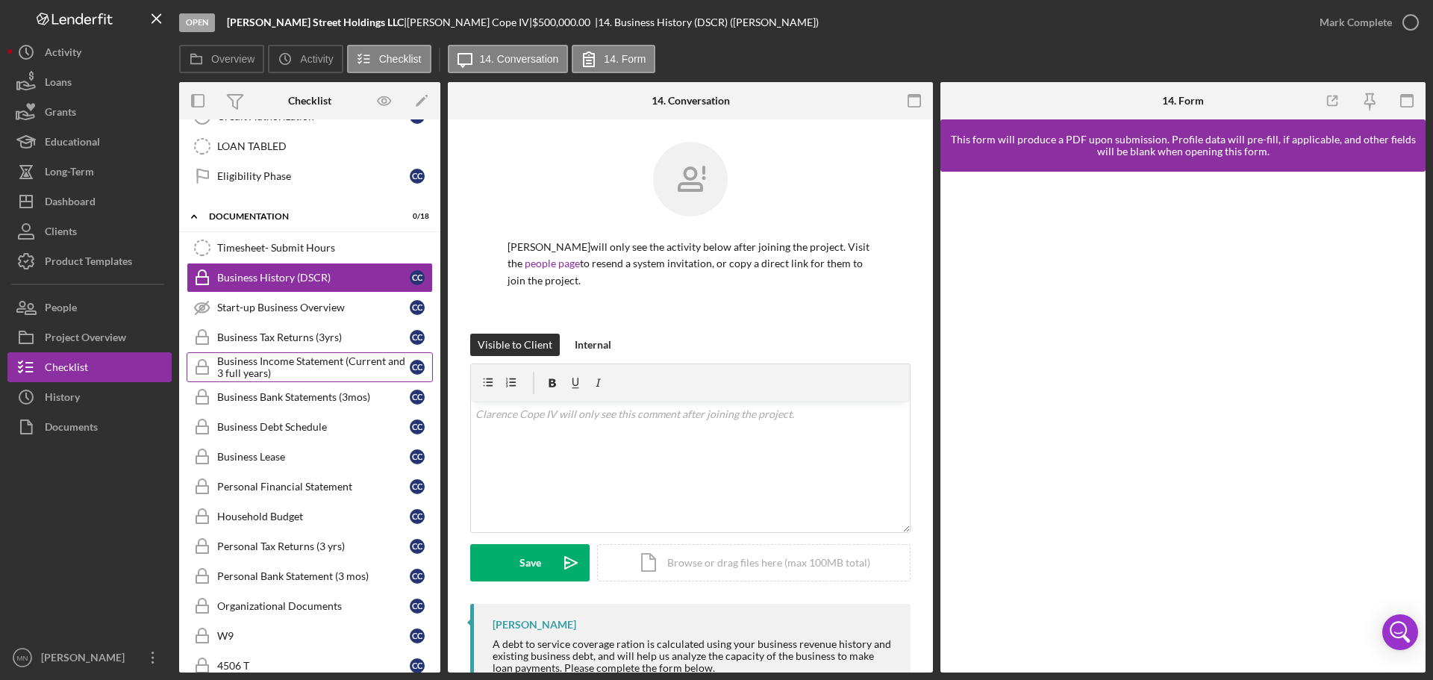
click at [270, 370] on div "Business Income Statement (Current and 3 full years)" at bounding box center [313, 367] width 193 height 24
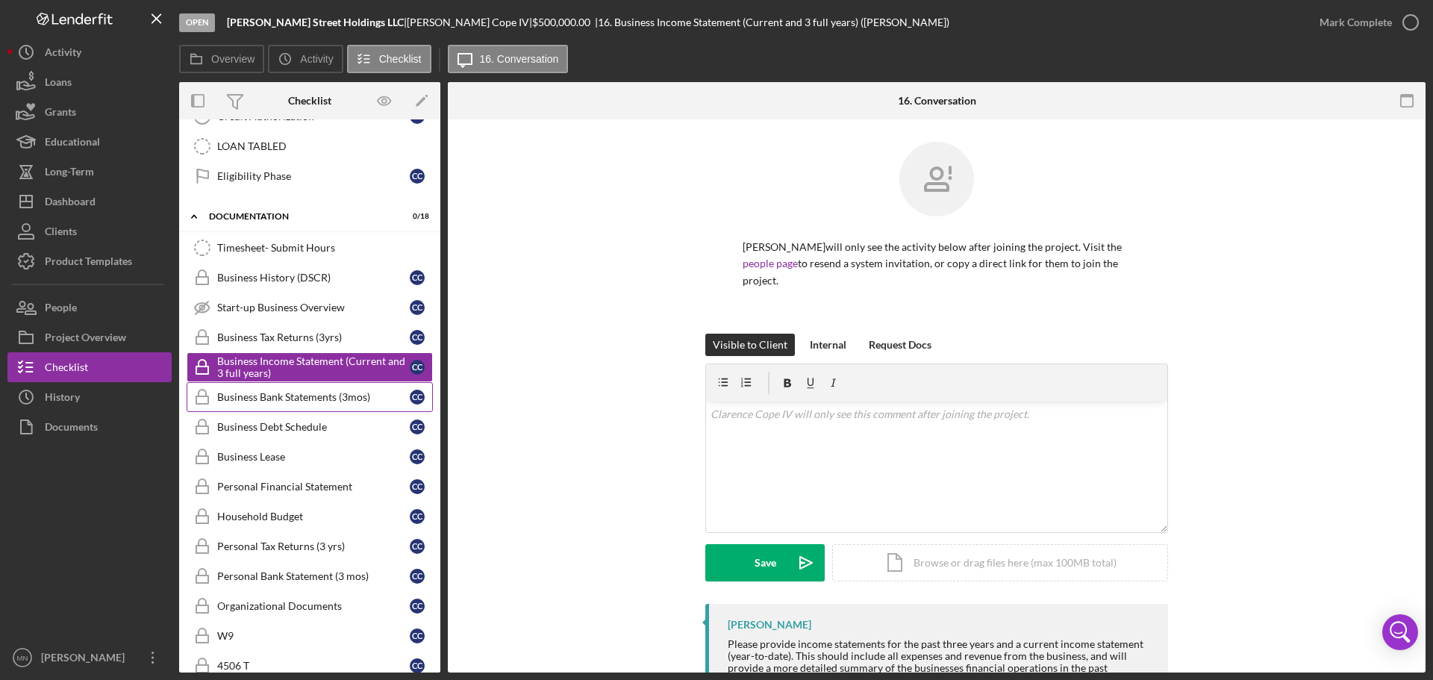
click at [270, 389] on link "Business Bank Statements (3mos) Business Bank Statements (3mos) C C" at bounding box center [310, 397] width 246 height 30
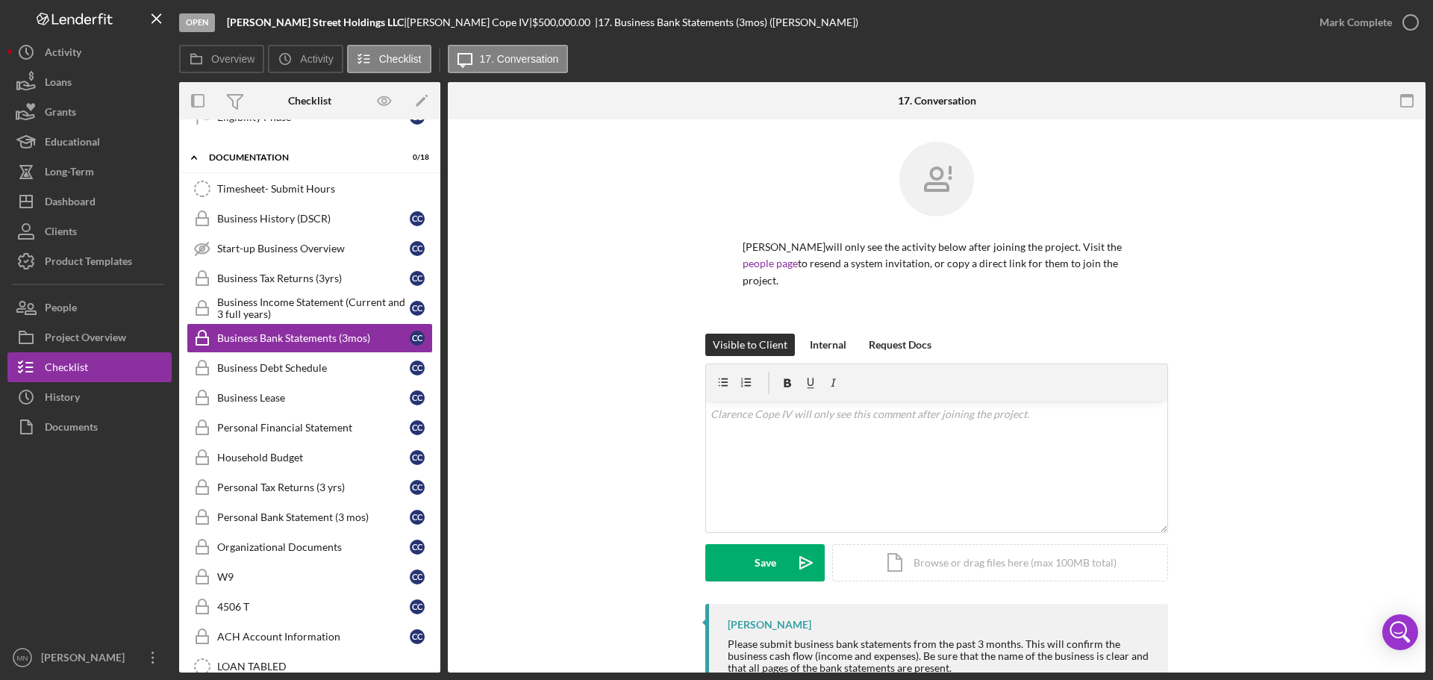
scroll to position [770, 0]
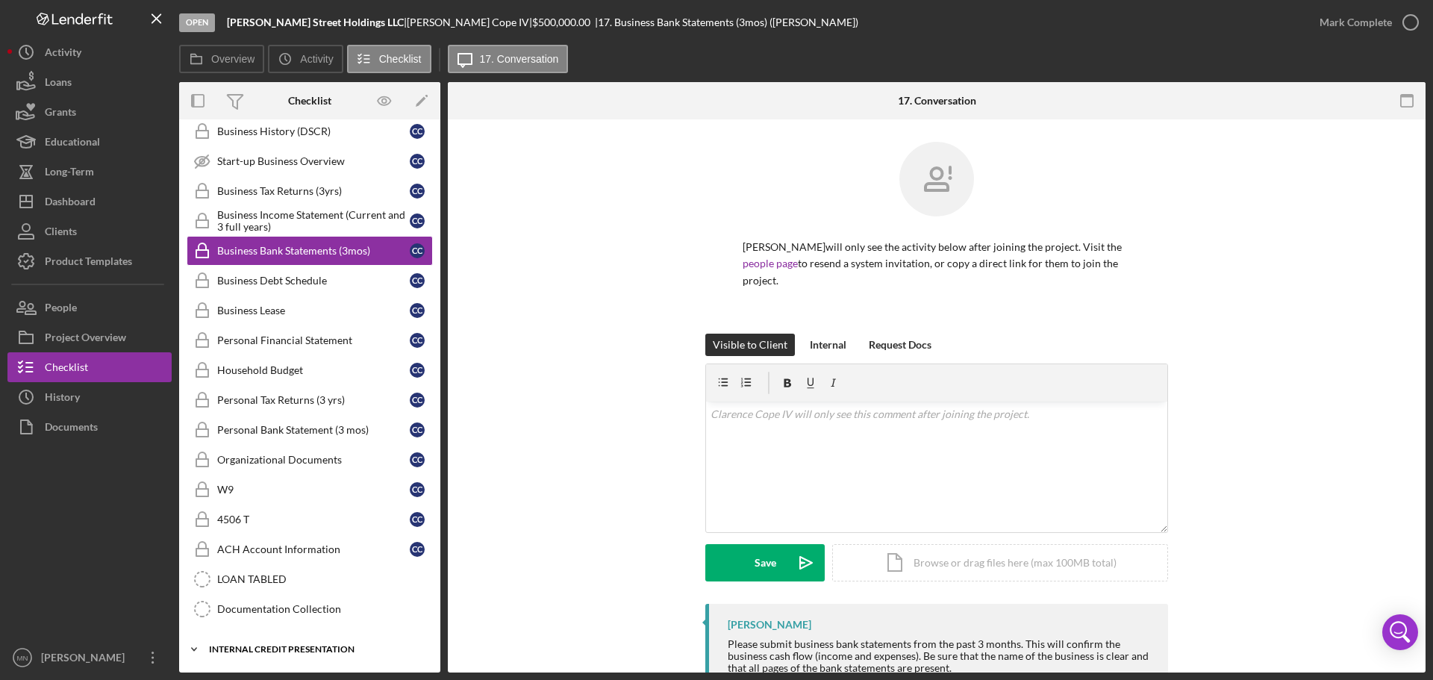
click at [302, 650] on div "INTERNAL CREDIT PRESENTATION" at bounding box center [315, 649] width 213 height 9
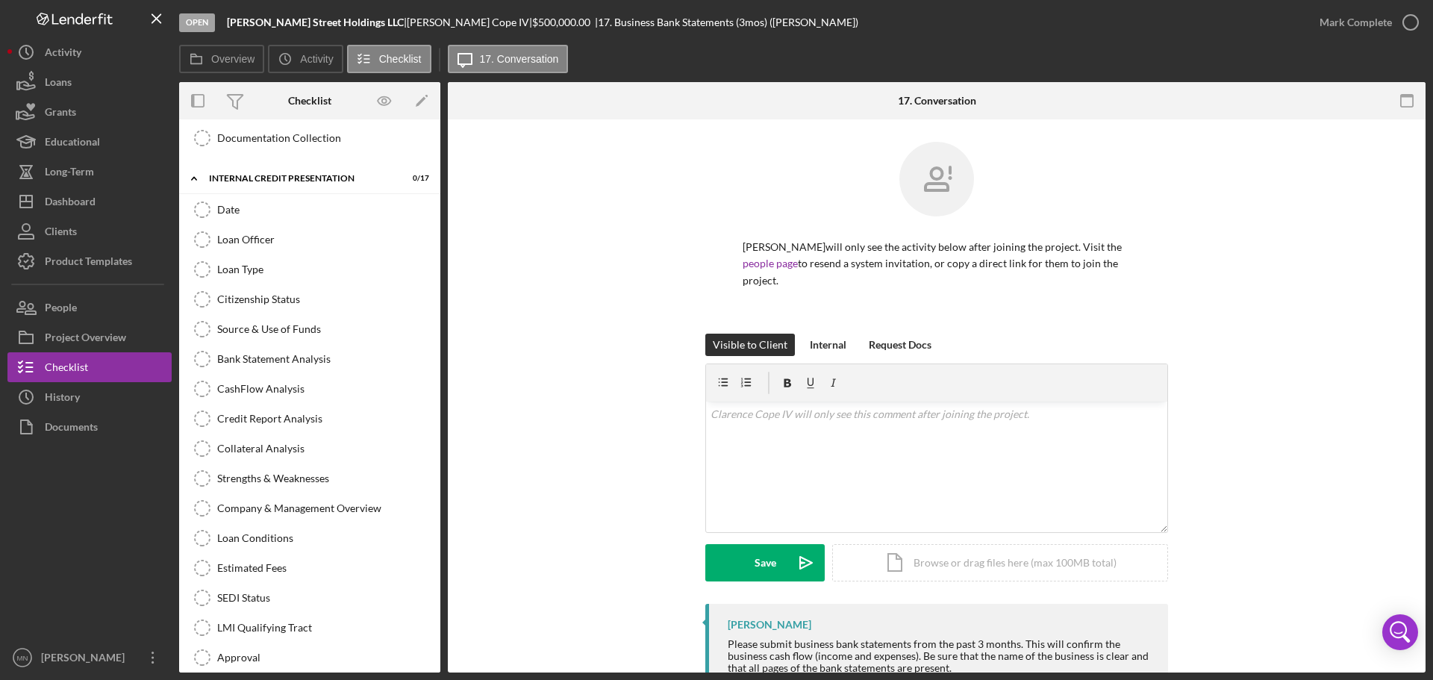
scroll to position [1286, 0]
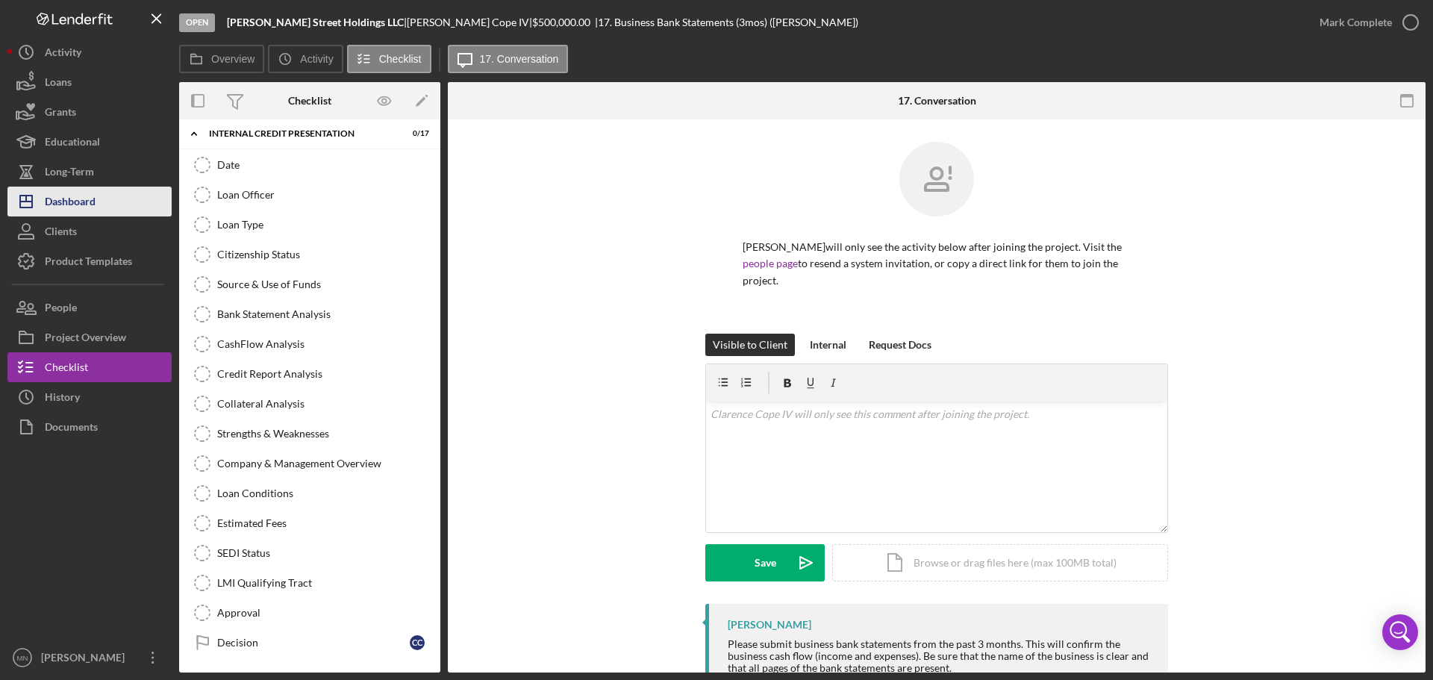
click at [89, 211] on div "Dashboard" at bounding box center [70, 204] width 51 height 34
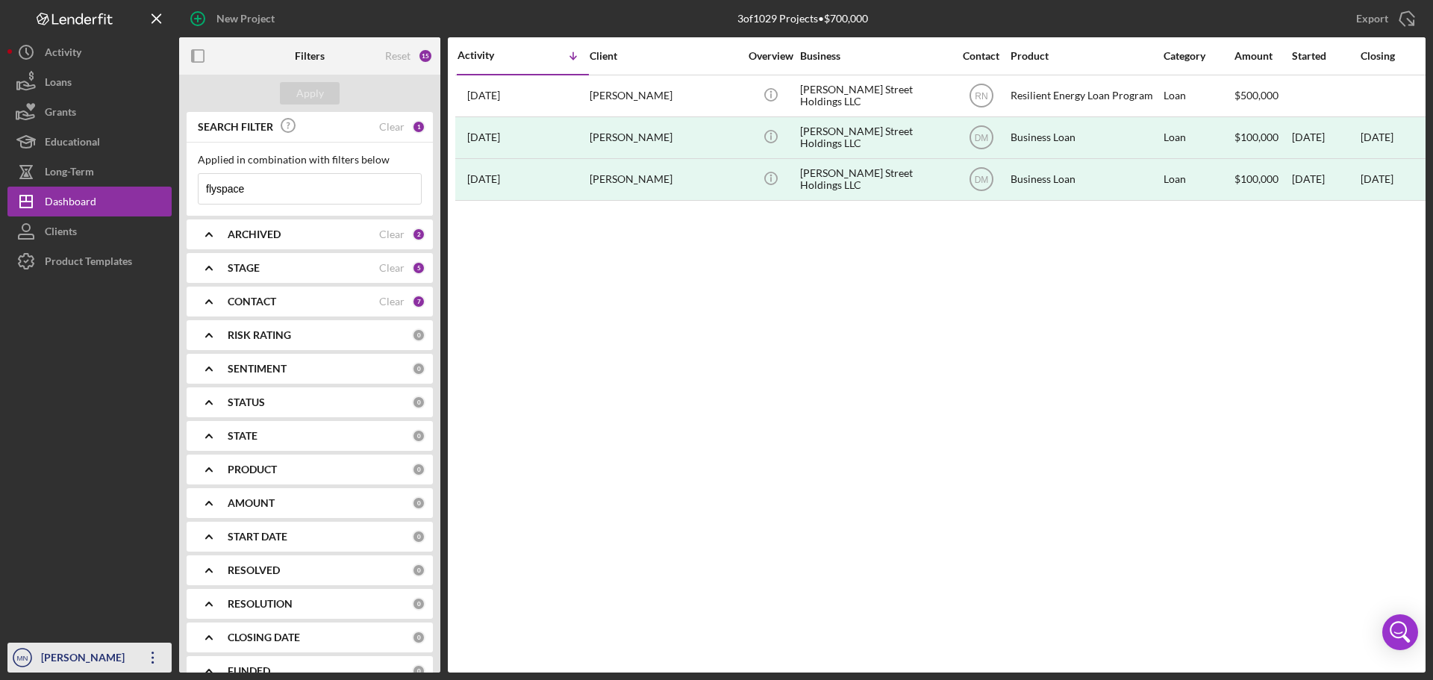
click at [69, 663] on div "[PERSON_NAME]" at bounding box center [85, 660] width 97 height 34
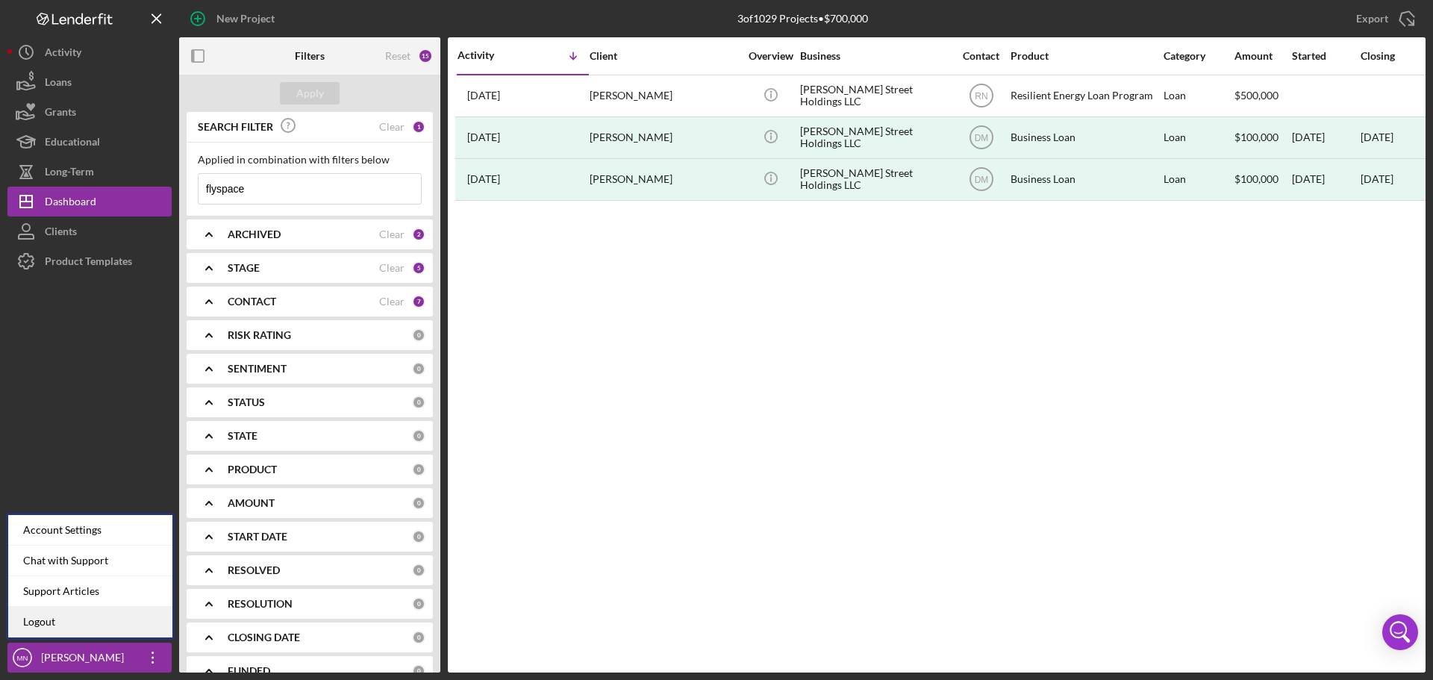
click at [82, 609] on link "Logout" at bounding box center [90, 622] width 164 height 31
